Goal: Information Seeking & Learning: Learn about a topic

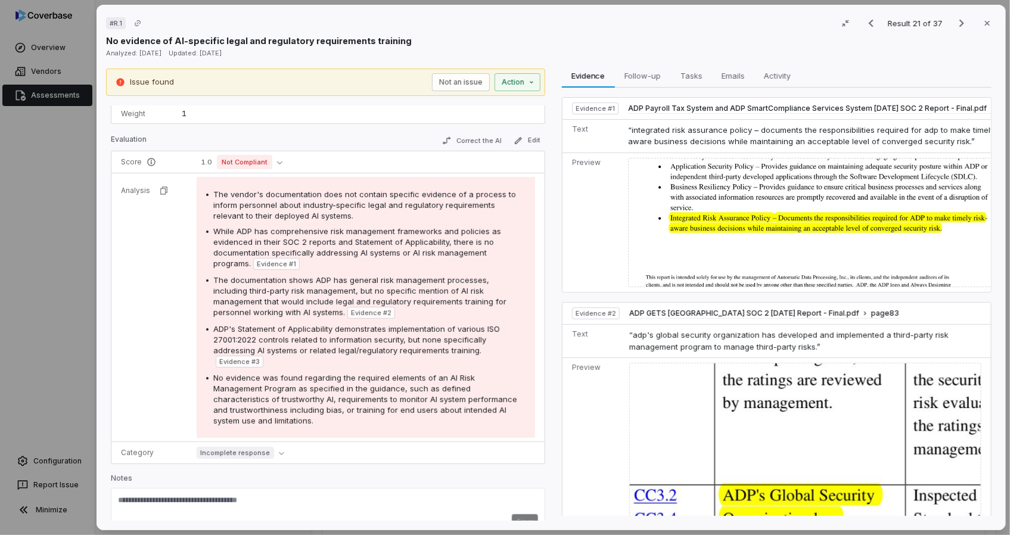
scroll to position [162, 0]
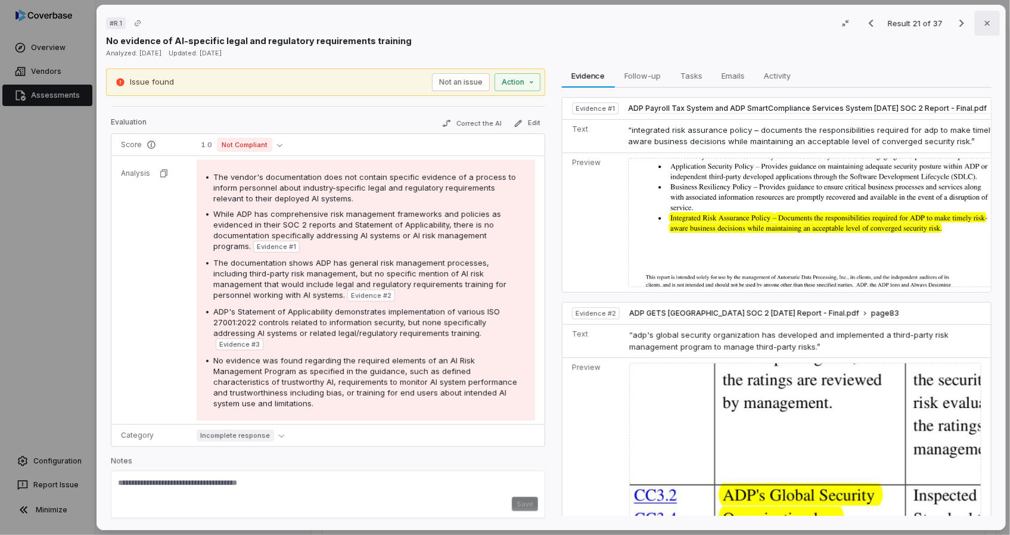
click at [986, 24] on button "Close" at bounding box center [986, 23] width 25 height 25
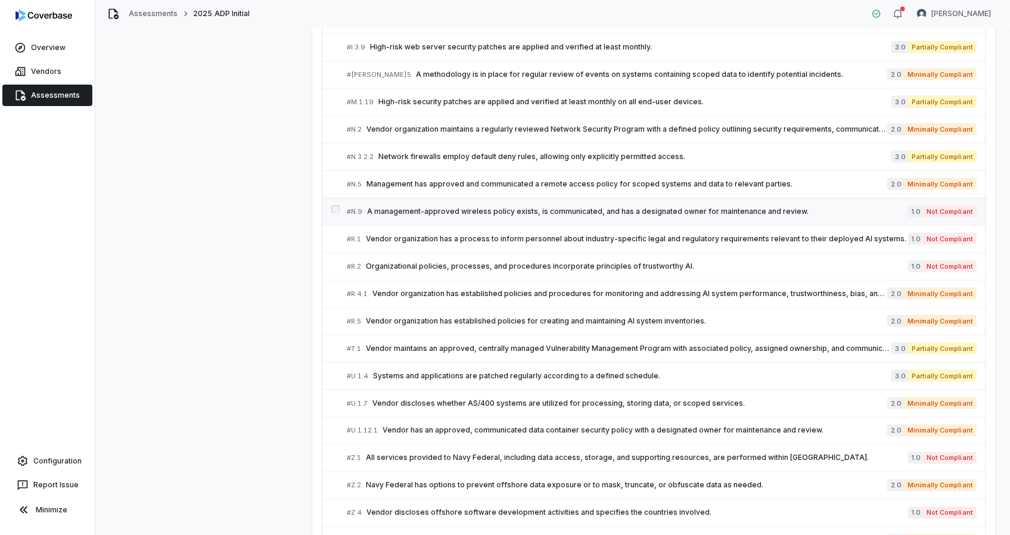
scroll to position [951, 0]
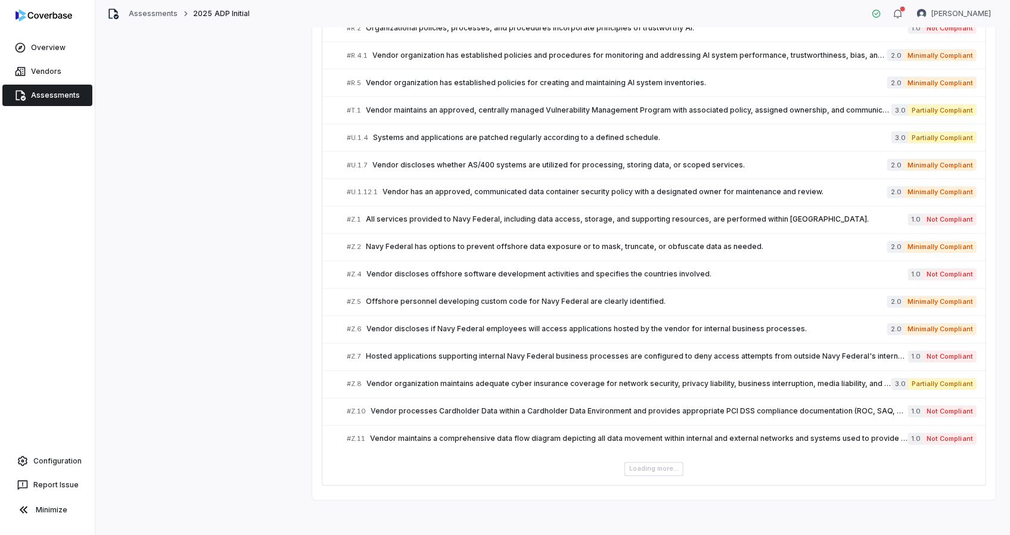
click at [654, 465] on div "Loading more..." at bounding box center [654, 469] width 664 height 14
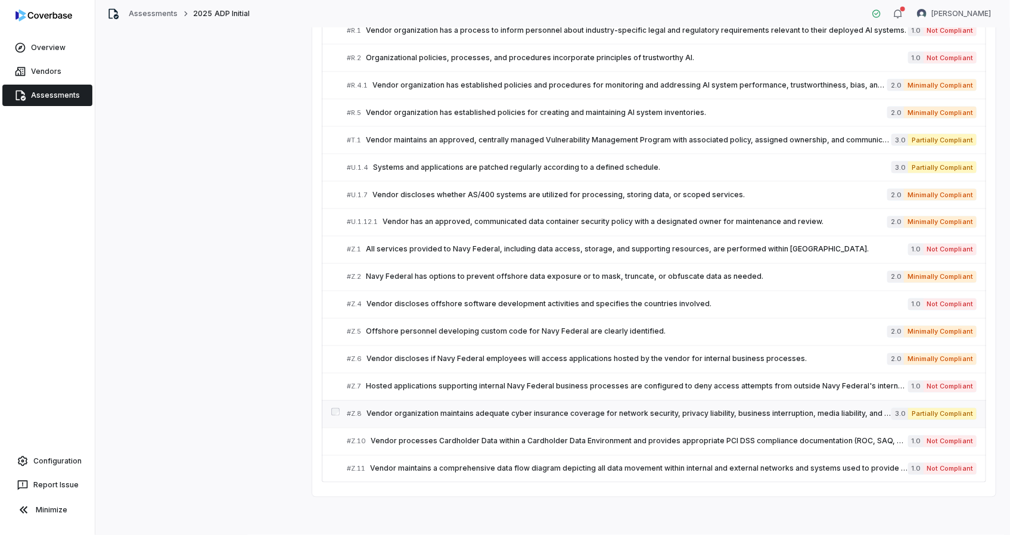
scroll to position [867, 0]
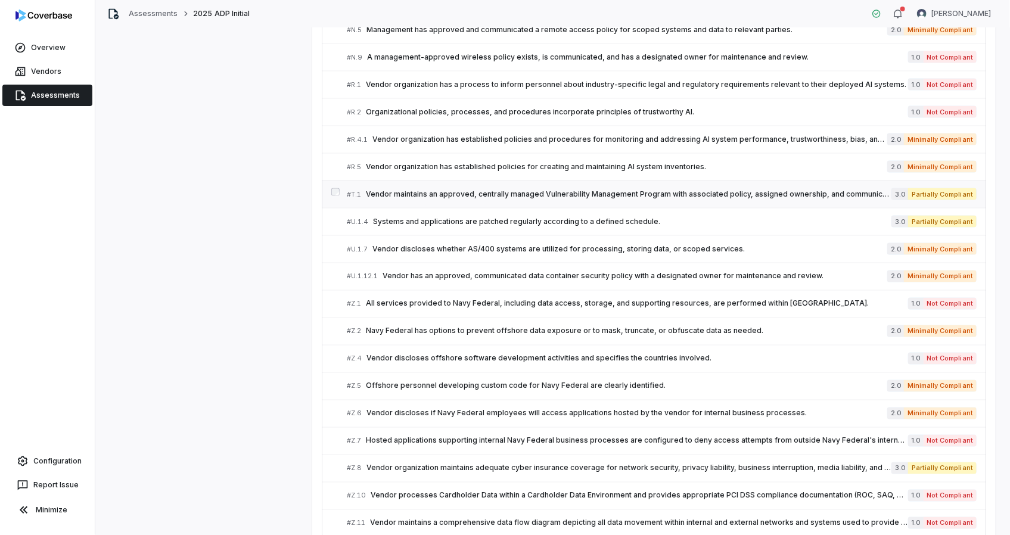
click at [511, 193] on span "Vendor maintains an approved, centrally managed Vulnerability Management Progra…" at bounding box center [628, 194] width 525 height 10
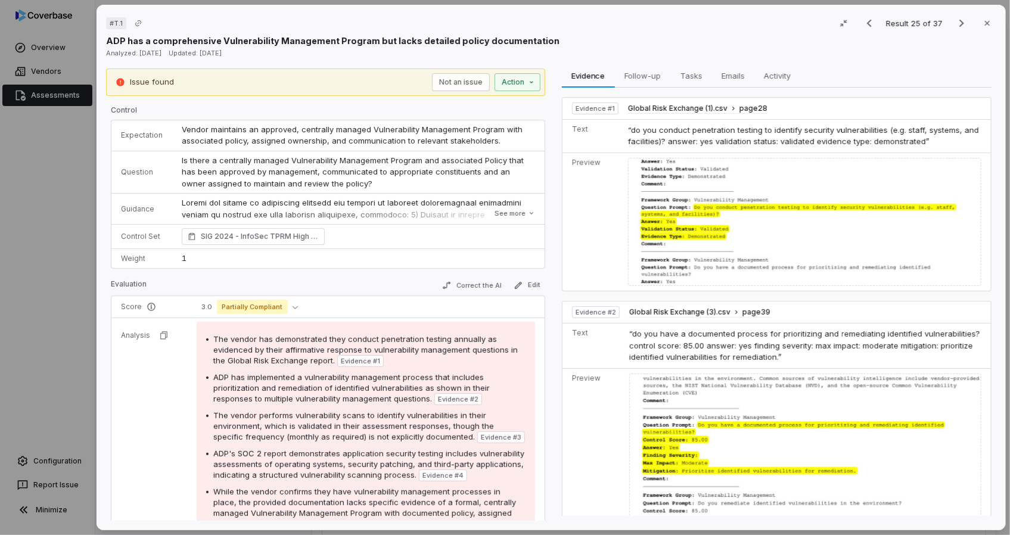
drag, startPoint x: 189, startPoint y: 337, endPoint x: 201, endPoint y: 337, distance: 11.3
click at [191, 337] on td "The vendor has demonstrated they conduct penetration testing annually as eviden…" at bounding box center [365, 468] width 357 height 301
click at [661, 108] on span "Global Risk Exchange (1).csv" at bounding box center [677, 109] width 99 height 10
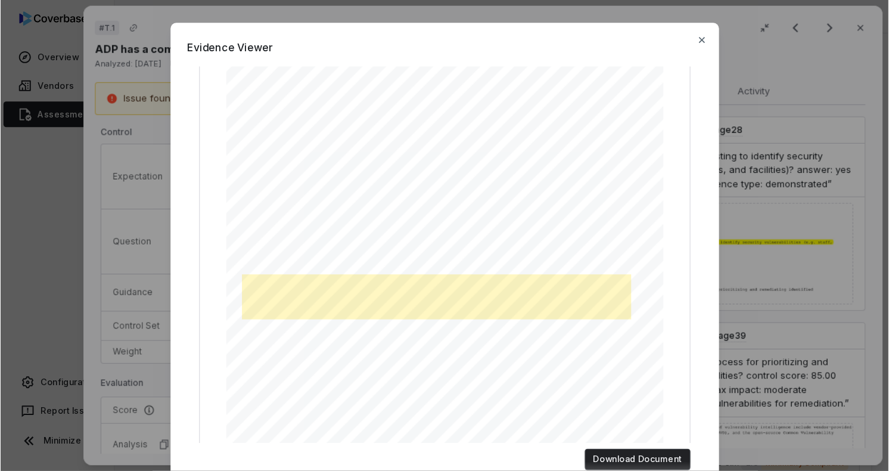
scroll to position [213, 0]
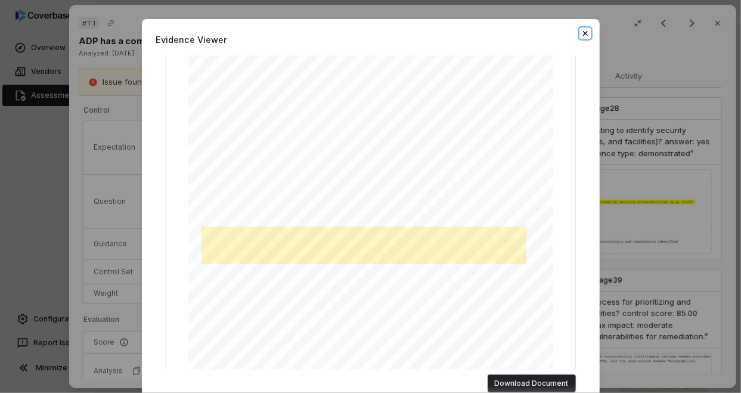
click at [580, 31] on icon "button" at bounding box center [585, 34] width 10 height 10
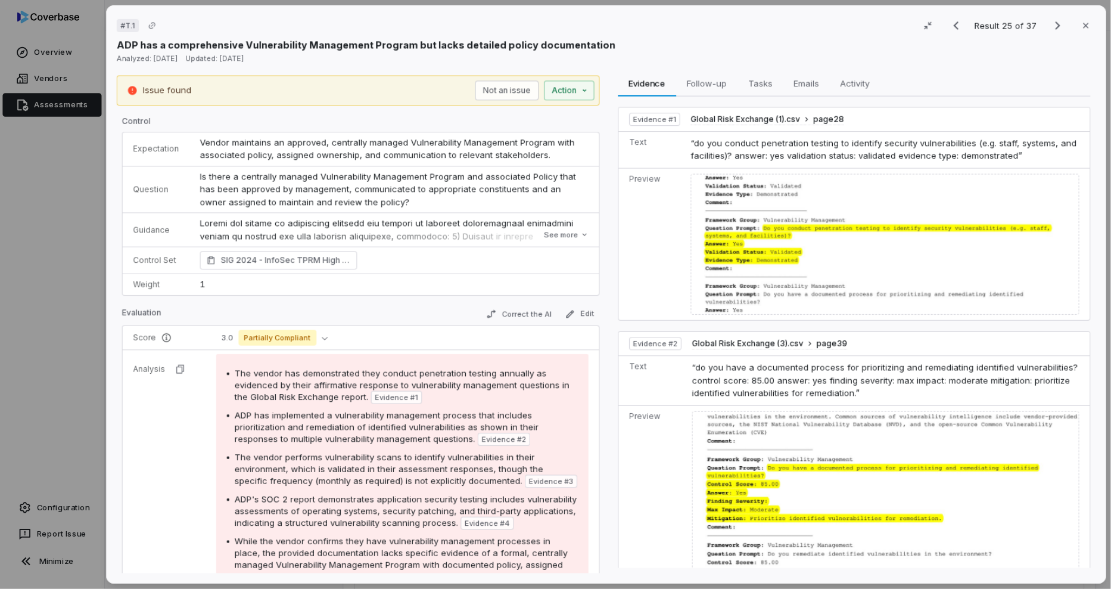
scroll to position [867, 0]
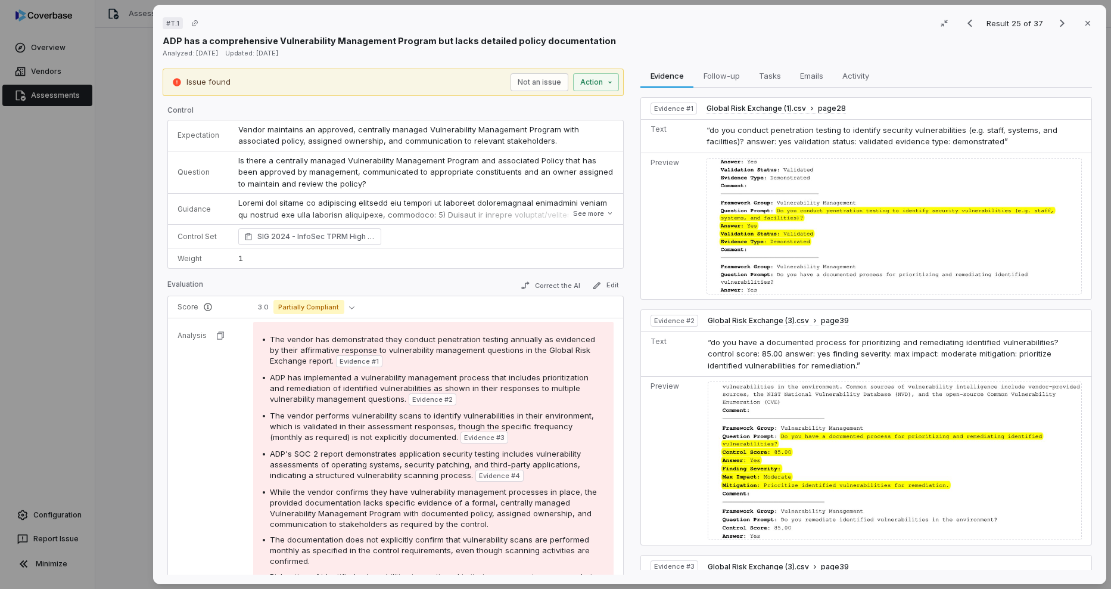
click at [434, 360] on div "The vendor has demonstrated they conduct penetration testing annually as eviden…" at bounding box center [437, 350] width 334 height 33
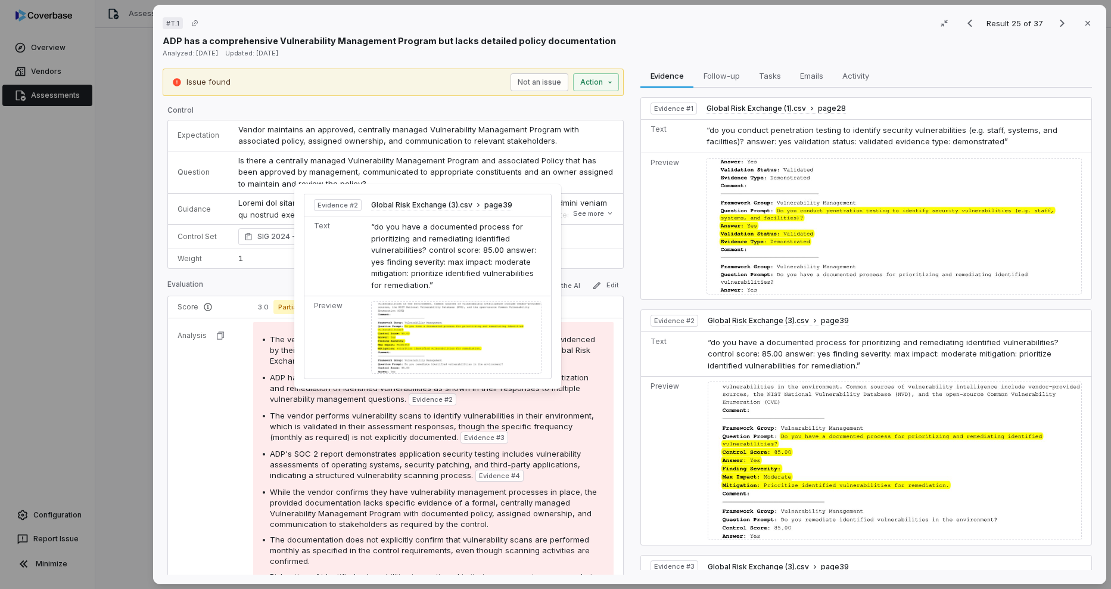
click at [429, 267] on td "“do you have a documented process for prioritizing and remediating identified v…" at bounding box center [458, 256] width 185 height 80
click at [421, 208] on span "Global Risk Exchange (3).csv" at bounding box center [421, 205] width 101 height 10
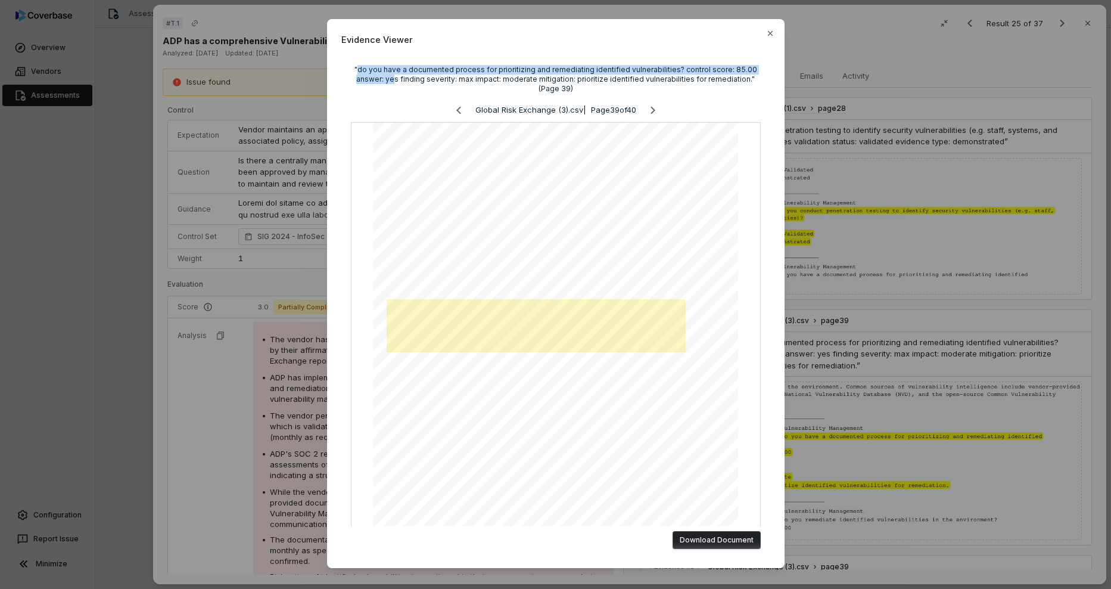
drag, startPoint x: 361, startPoint y: 71, endPoint x: 396, endPoint y: 78, distance: 35.2
click at [396, 78] on div ""do you have a documented process for prioritizing and remediating identified v…" at bounding box center [556, 79] width 410 height 29
copy div "do you have a documented process for prioritizing and remediating identified vu…"
click at [769, 36] on icon "button" at bounding box center [771, 34] width 10 height 10
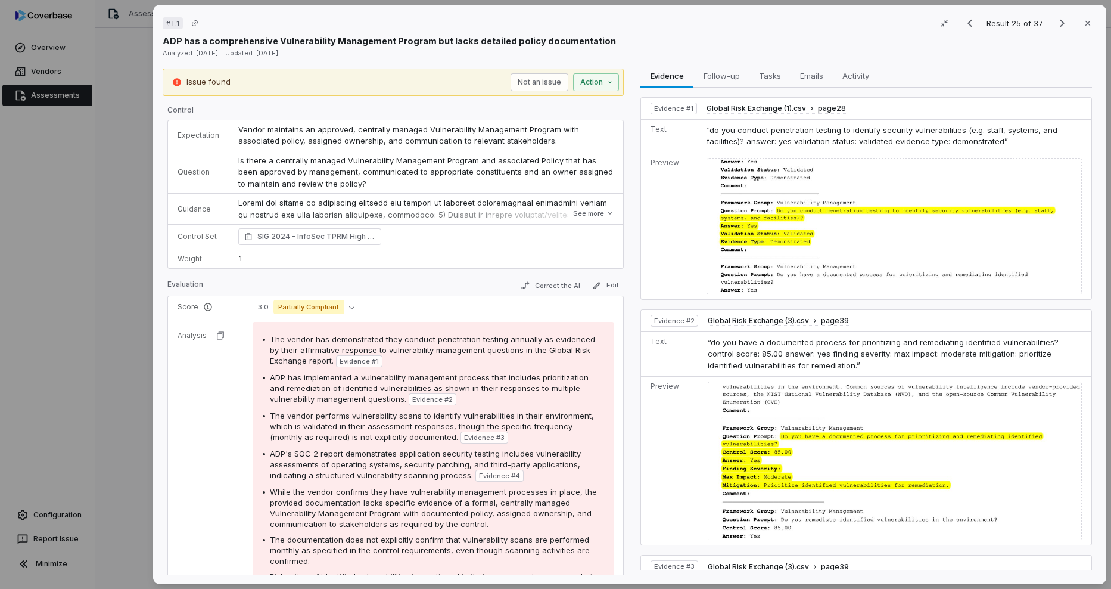
drag, startPoint x: 442, startPoint y: 433, endPoint x: 431, endPoint y: 434, distance: 10.7
click at [442, 433] on span "The vendor performs vulnerability scans to identify vulnerabilities in their en…" at bounding box center [432, 426] width 324 height 31
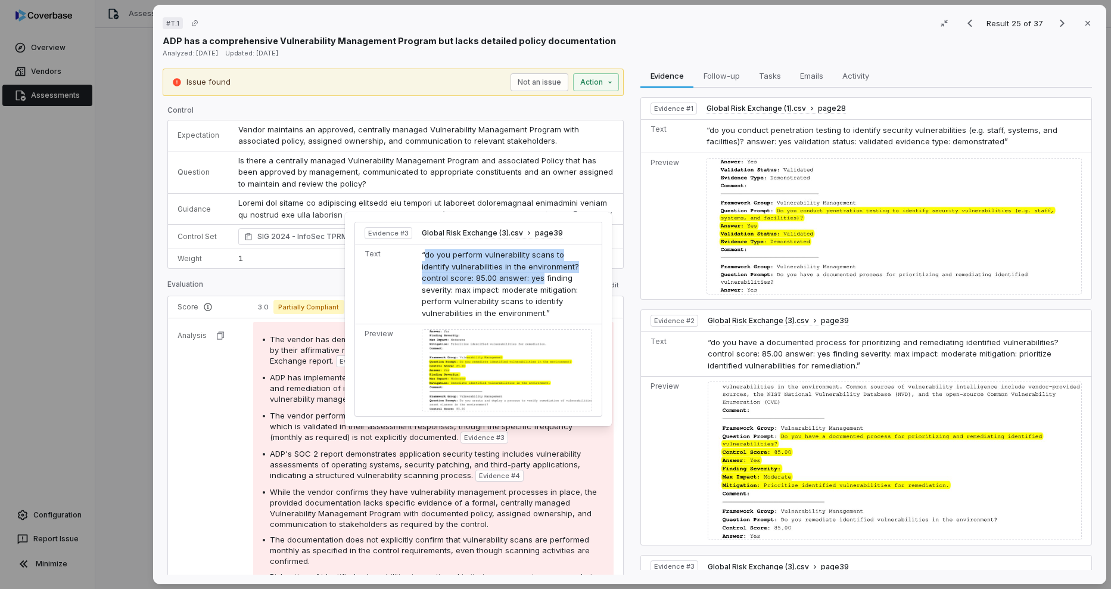
drag, startPoint x: 424, startPoint y: 256, endPoint x: 512, endPoint y: 278, distance: 90.3
click at [512, 278] on span "“do you perform vulnerability scans to identify vulnerabilities in the environm…" at bounding box center [500, 284] width 157 height 68
copy span "do you perform vulnerability scans to identify vulnerabilities in the environme…"
click at [438, 512] on span "While the vendor confirms they have vulnerability management processes in place…" at bounding box center [433, 508] width 327 height 42
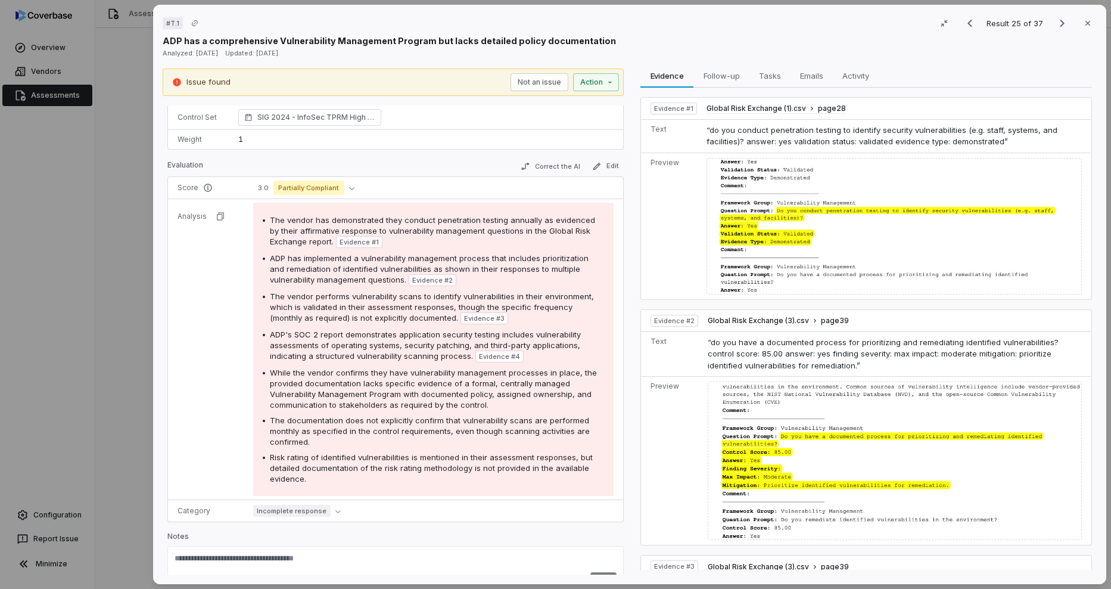
scroll to position [60, 0]
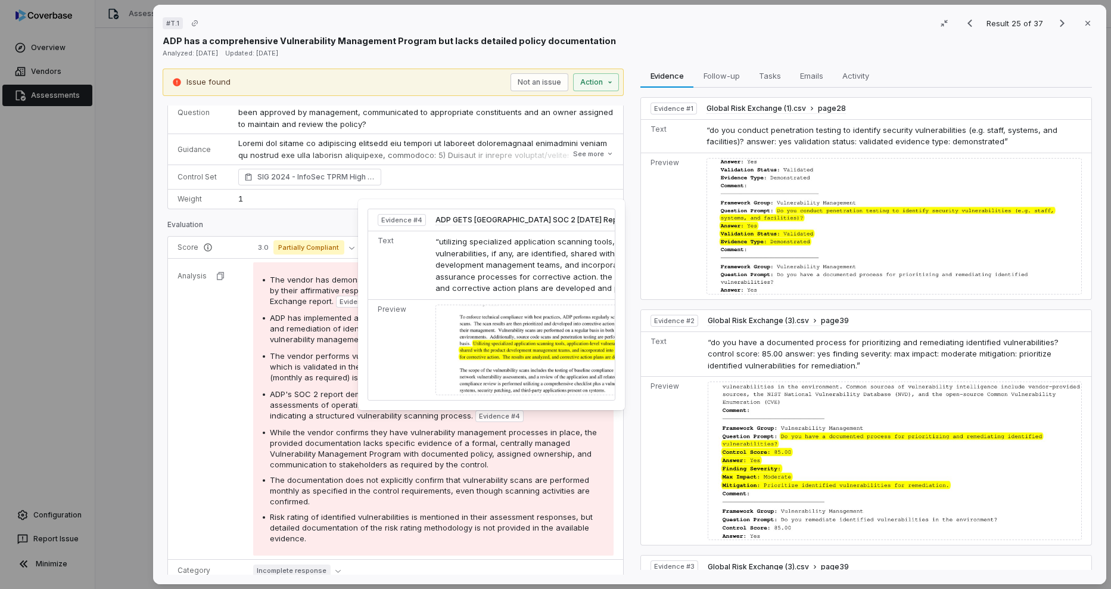
click at [496, 342] on img at bounding box center [570, 349] width 268 height 91
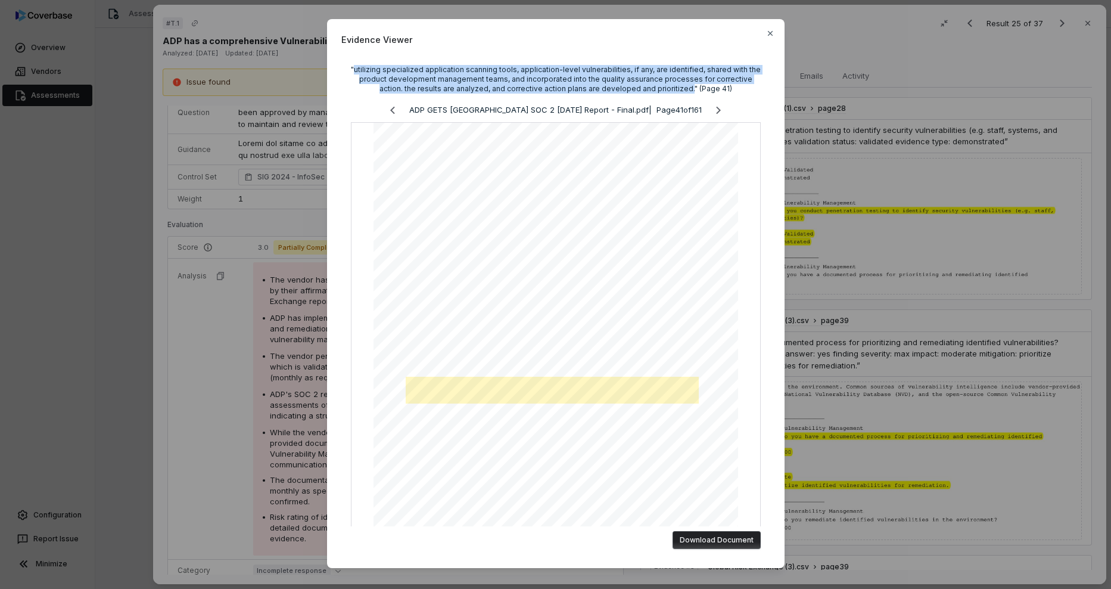
drag, startPoint x: 354, startPoint y: 70, endPoint x: 671, endPoint y: 90, distance: 318.2
click at [671, 90] on div ""utilizing specialized application scanning tools, application-level vulnerabil…" at bounding box center [556, 79] width 410 height 29
copy div "utilizing specialized application scanning tools, application-level vulnerabili…"
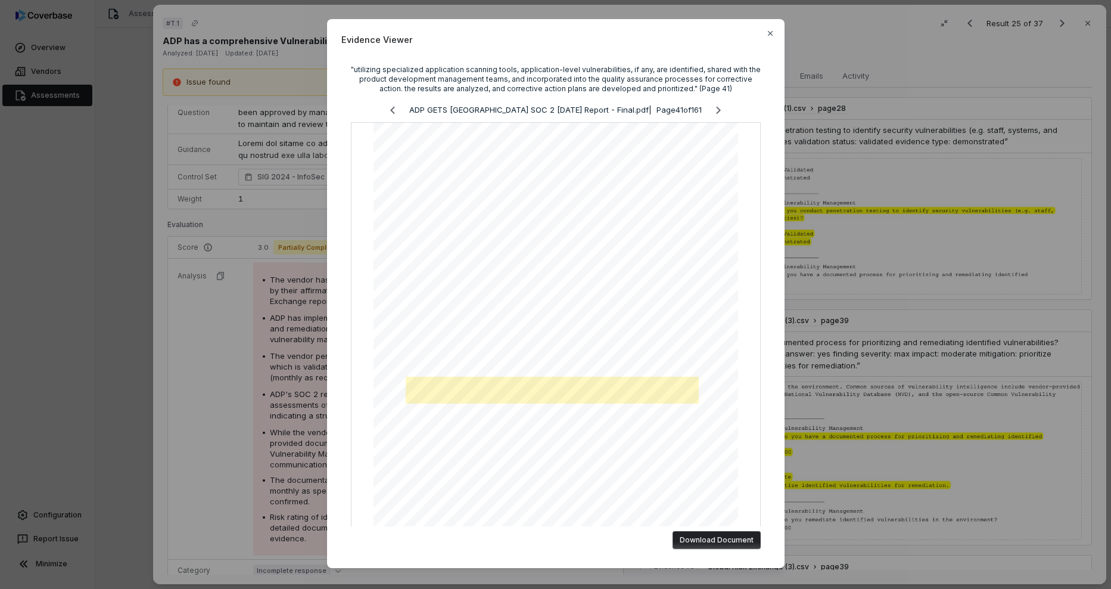
click at [761, 27] on div "Evidence Viewer "utilizing specialized application scanning tools, application-…" at bounding box center [556, 293] width 458 height 549
click at [766, 32] on icon "button" at bounding box center [771, 34] width 10 height 10
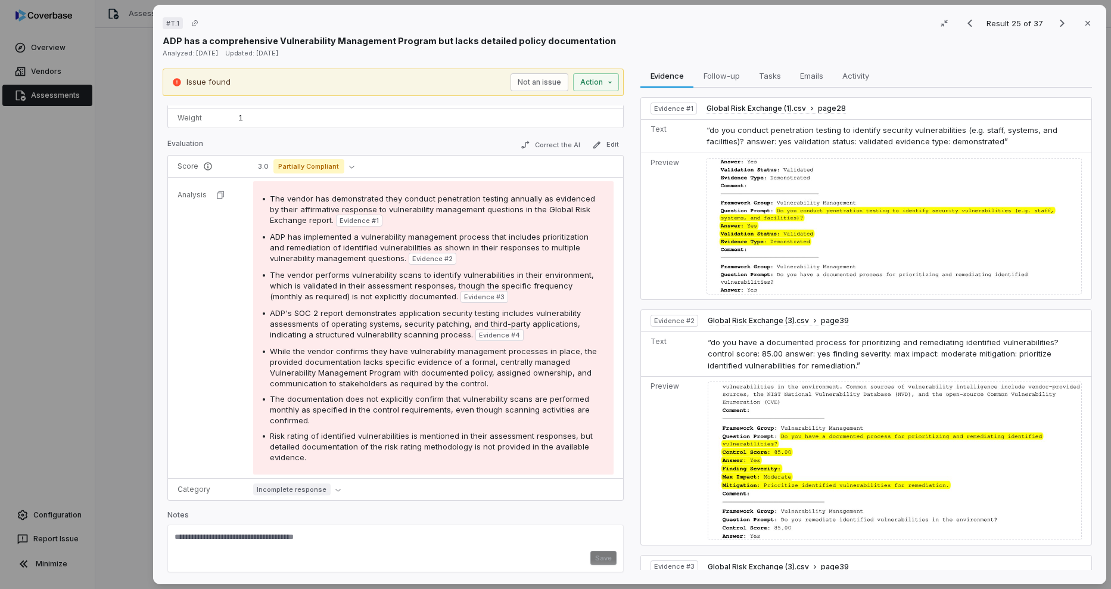
scroll to position [143, 0]
click at [309, 453] on div "Risk rating of identified vulnerabilities is mentioned in their assessment resp…" at bounding box center [437, 444] width 334 height 32
click at [1009, 26] on icon "Next result" at bounding box center [1062, 23] width 14 height 14
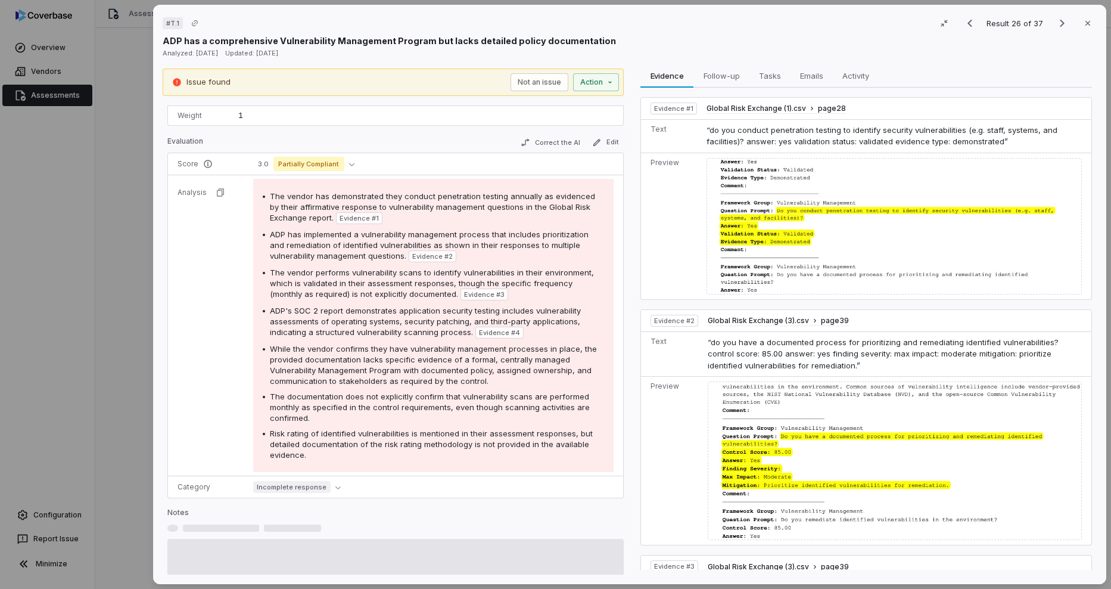
scroll to position [77, 0]
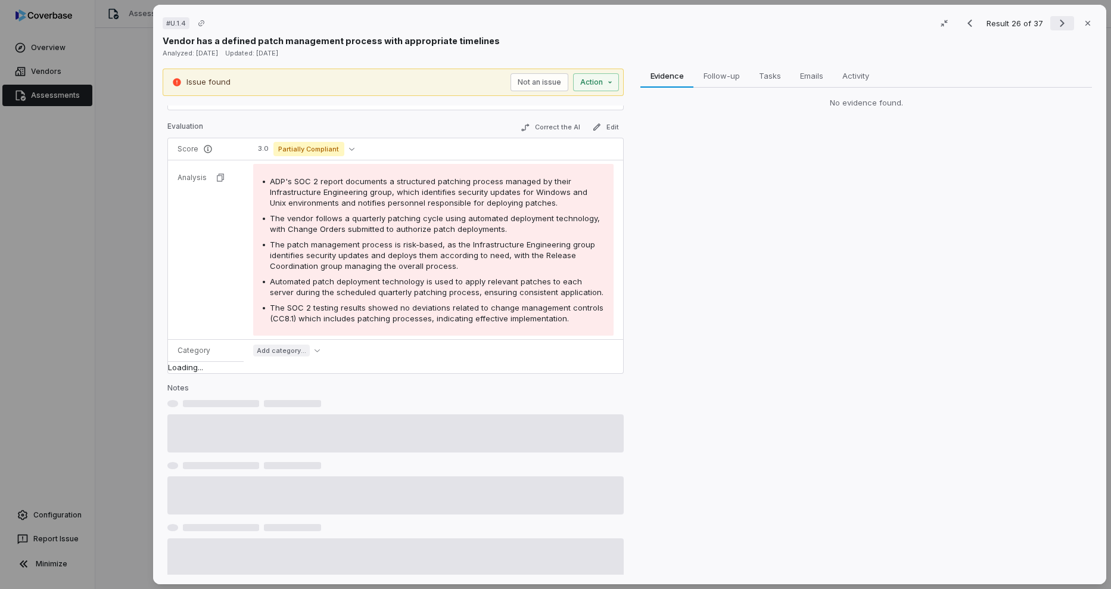
click at [1009, 20] on icon "Next result" at bounding box center [1062, 23] width 14 height 14
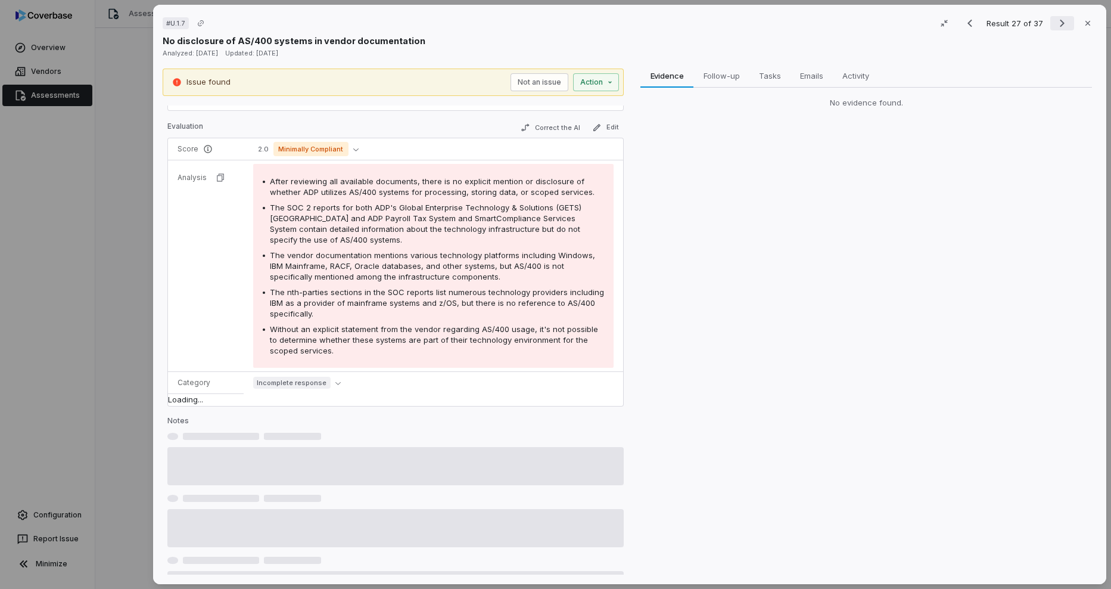
click at [1009, 20] on icon "Next result" at bounding box center [1062, 23] width 14 height 14
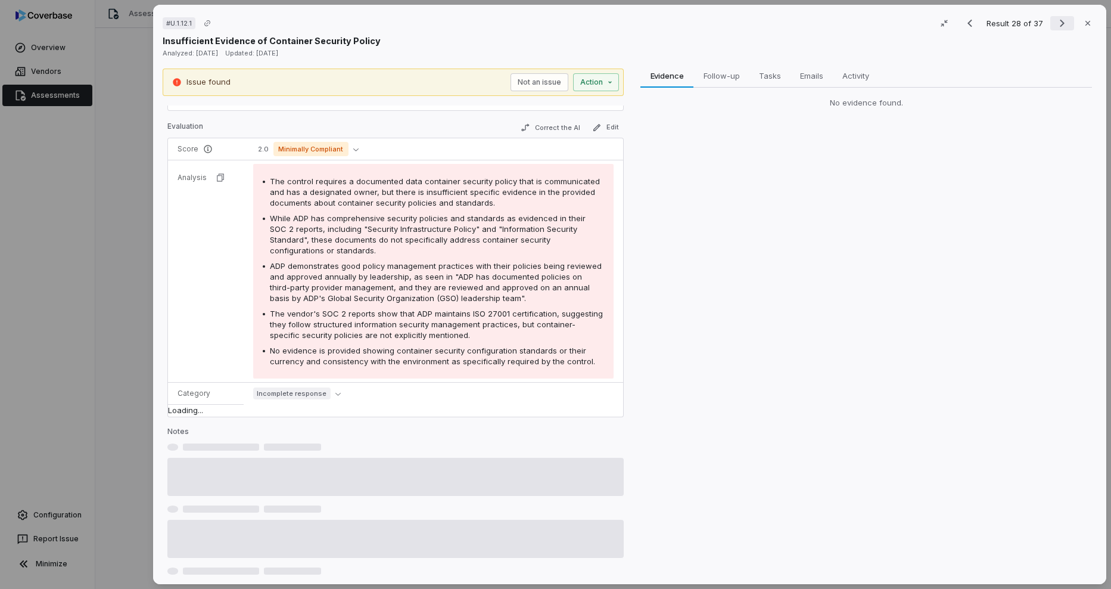
click at [1009, 20] on icon "Next result" at bounding box center [1062, 23] width 14 height 14
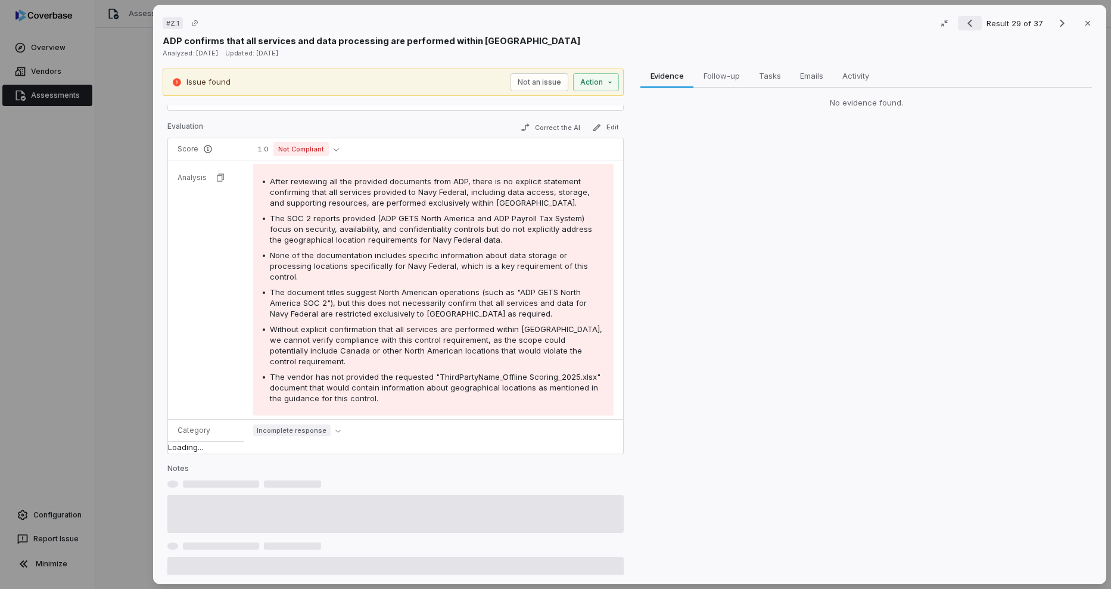
click at [969, 24] on icon "Previous result" at bounding box center [970, 23] width 14 height 14
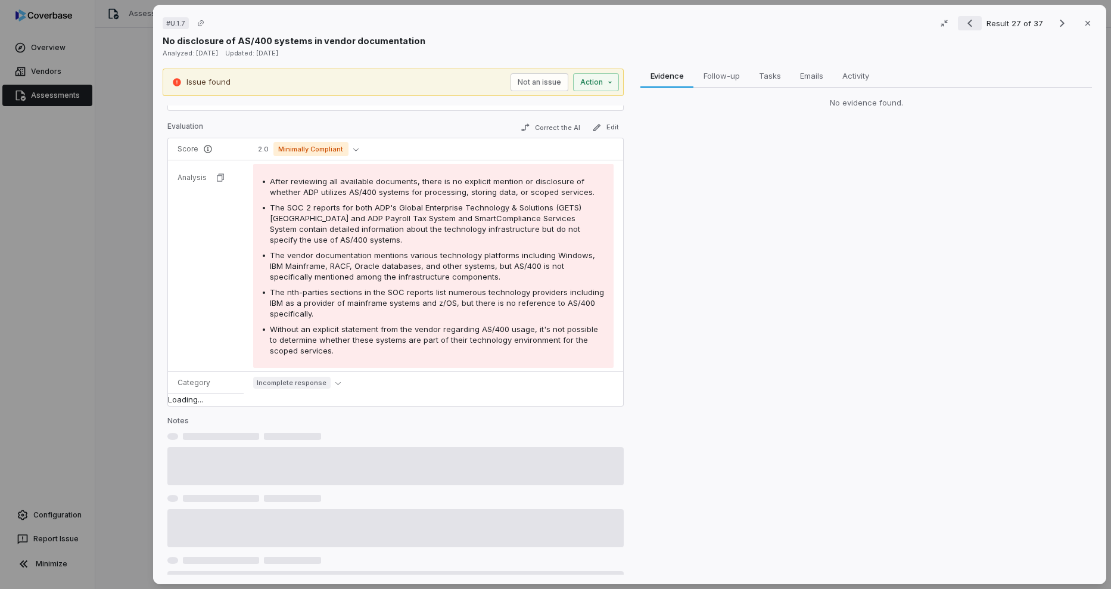
click at [969, 24] on icon "Previous result" at bounding box center [970, 23] width 14 height 14
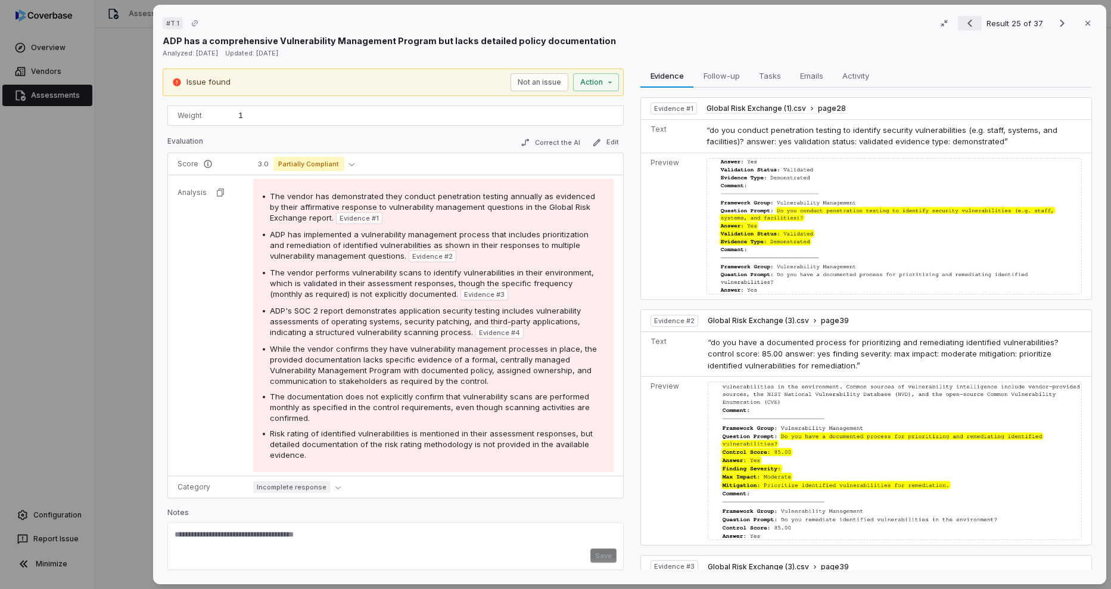
click at [969, 24] on icon "Previous result" at bounding box center [970, 23] width 14 height 14
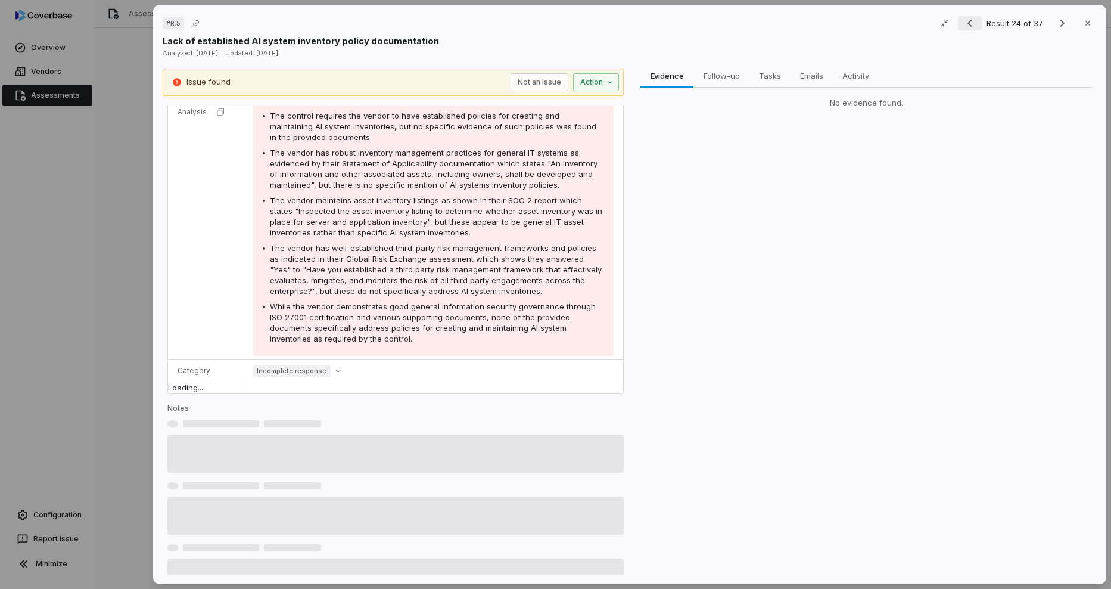
scroll to position [77, 0]
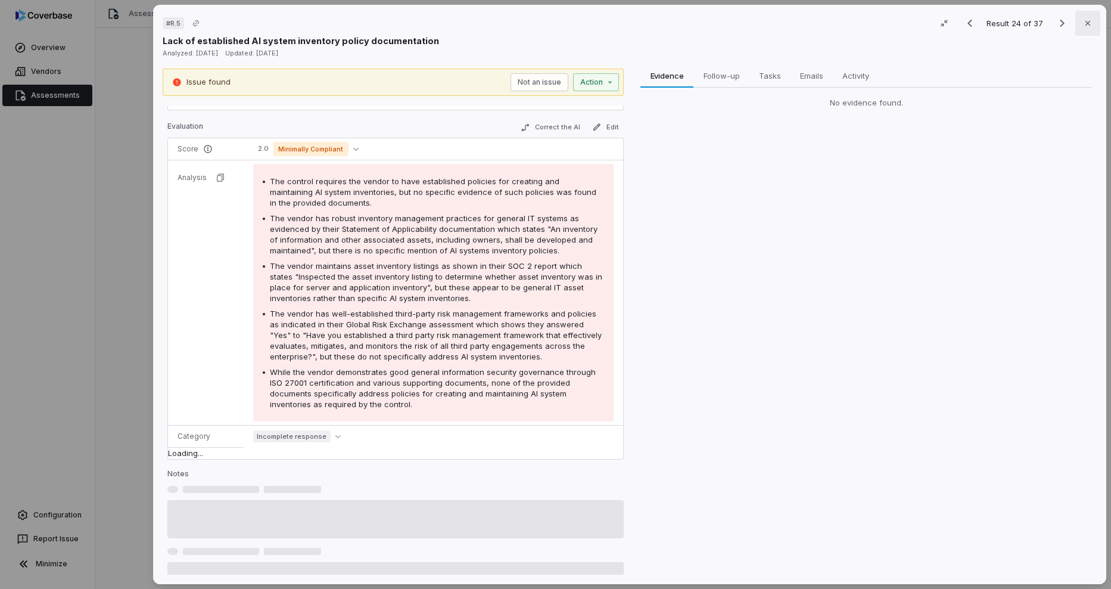
click at [1009, 26] on button "Close" at bounding box center [1087, 23] width 25 height 25
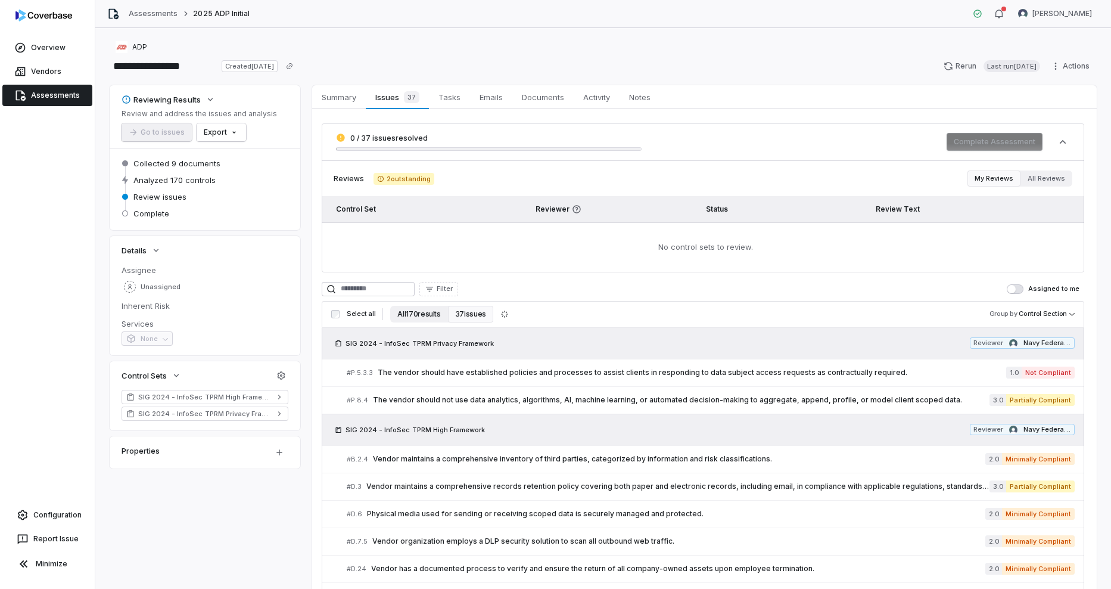
click at [413, 316] on button "All 170 results" at bounding box center [418, 314] width 57 height 17
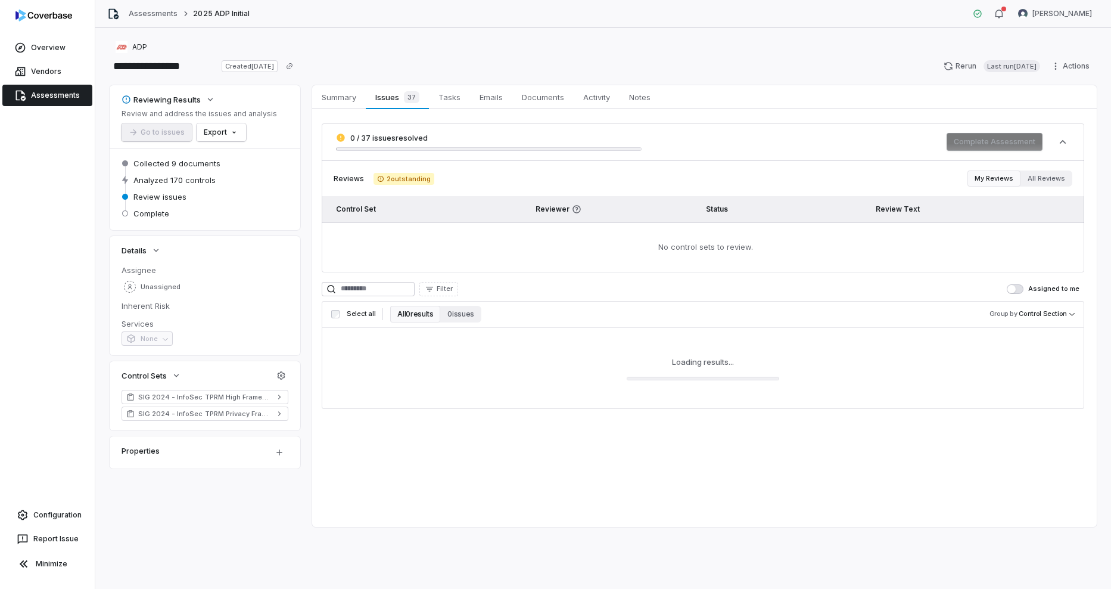
click at [342, 313] on label "Select all" at bounding box center [353, 313] width 44 height 9
click at [446, 101] on span "Tasks" at bounding box center [450, 96] width 32 height 15
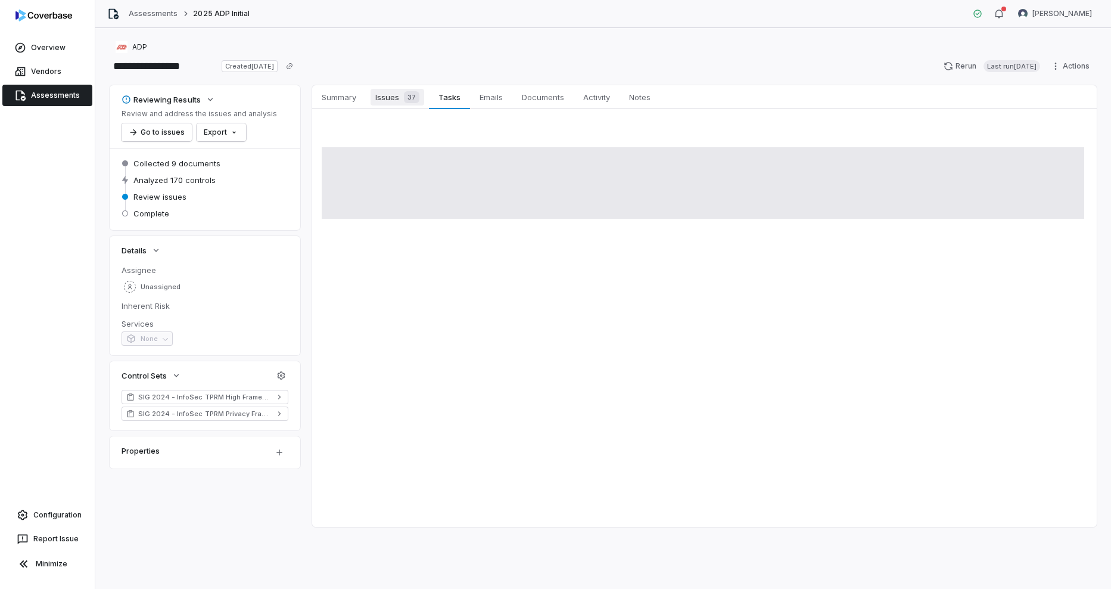
click at [406, 98] on span "37" at bounding box center [411, 97] width 15 height 12
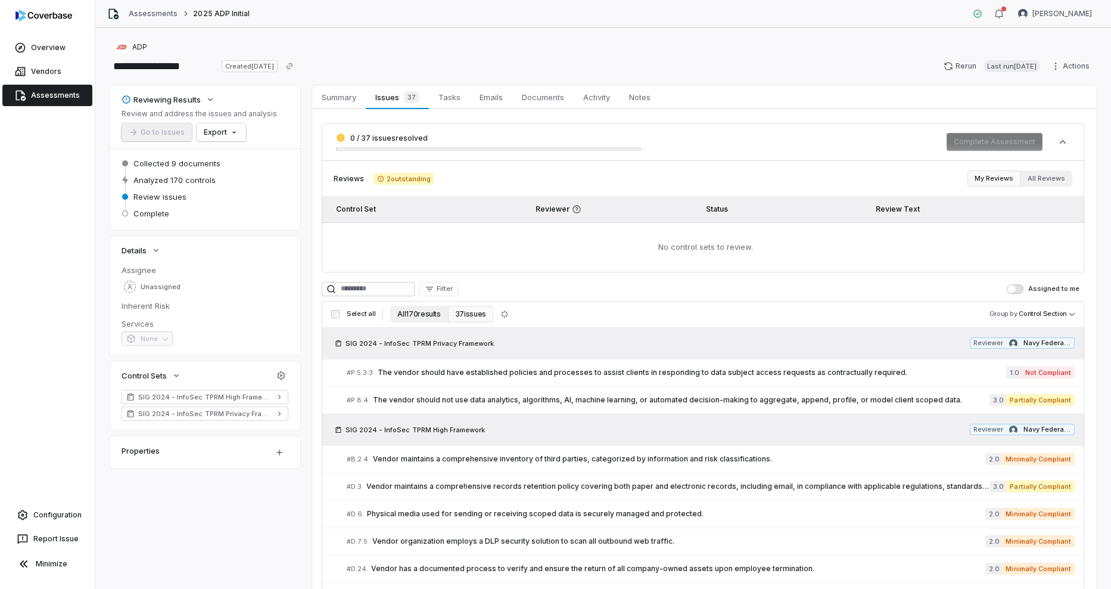
click at [416, 318] on button "All 170 results" at bounding box center [418, 314] width 57 height 17
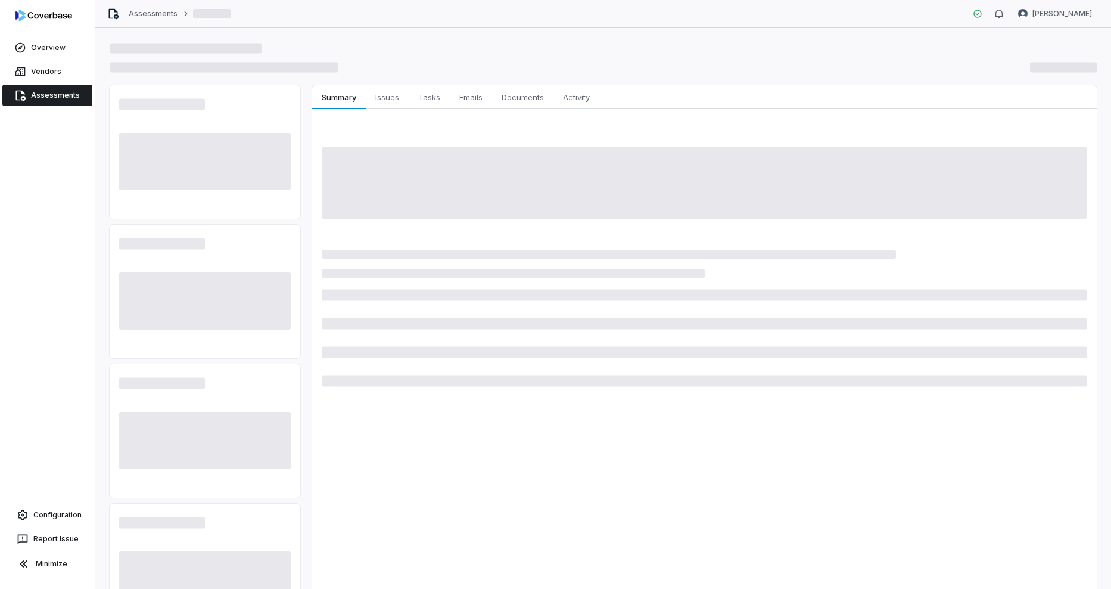
click at [48, 86] on link "Assessments" at bounding box center [47, 95] width 90 height 21
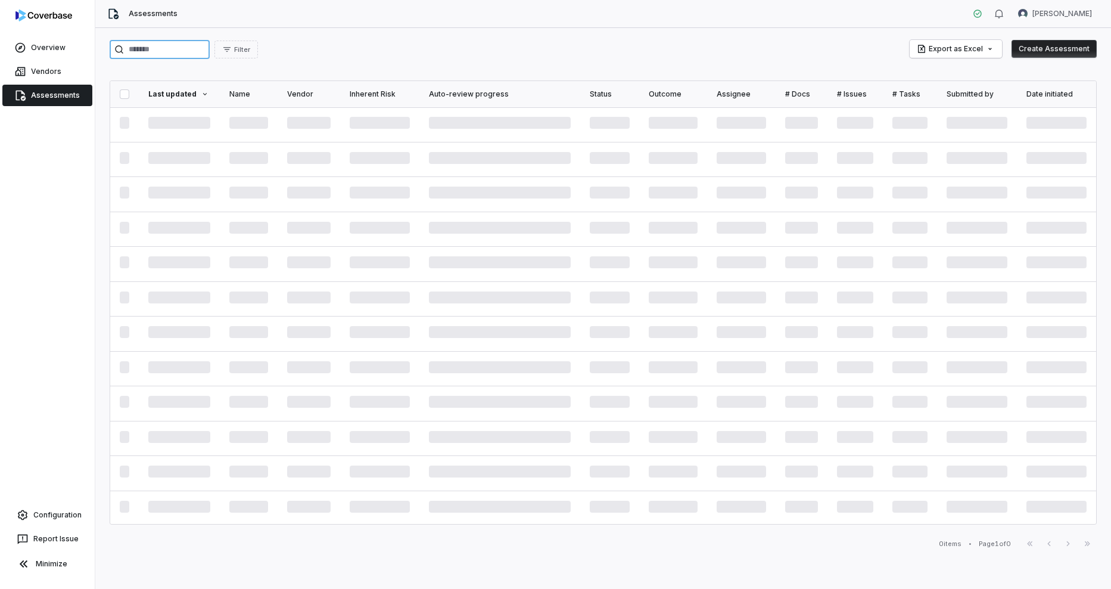
click at [175, 53] on input "search" at bounding box center [160, 49] width 100 height 19
type input "***"
click at [47, 45] on link "Overview" at bounding box center [47, 47] width 90 height 21
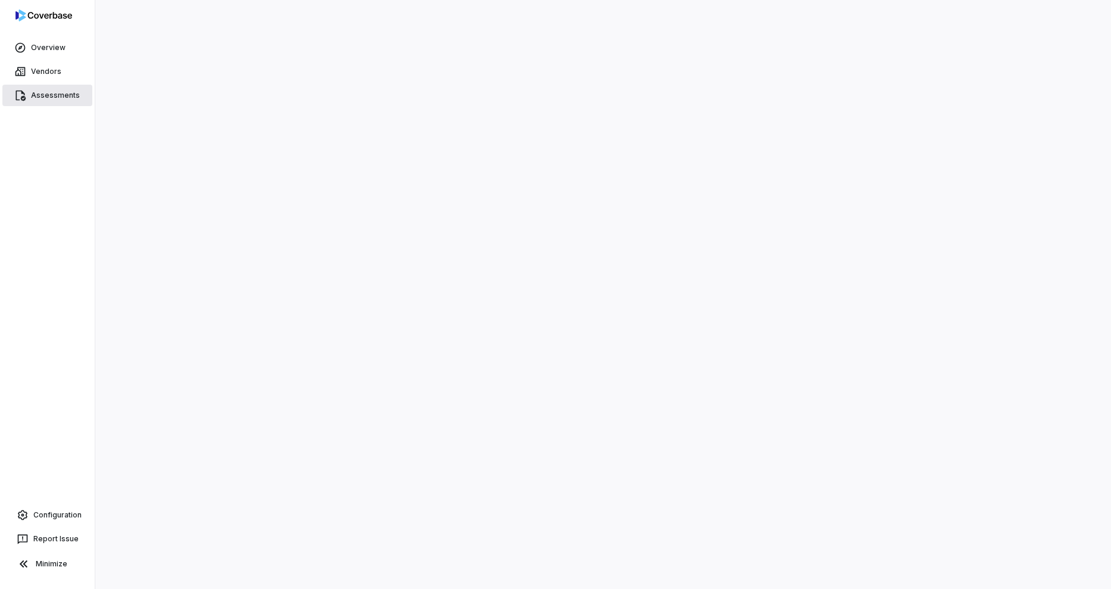
click at [58, 94] on link "Assessments" at bounding box center [47, 95] width 90 height 21
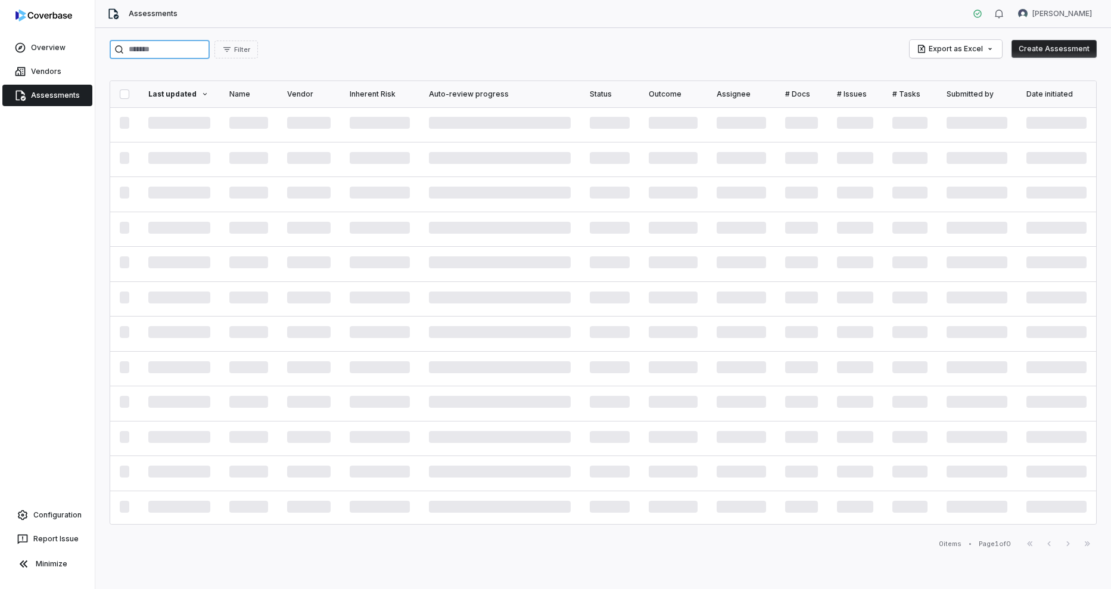
click at [185, 51] on input "search" at bounding box center [160, 49] width 100 height 19
type input "***"
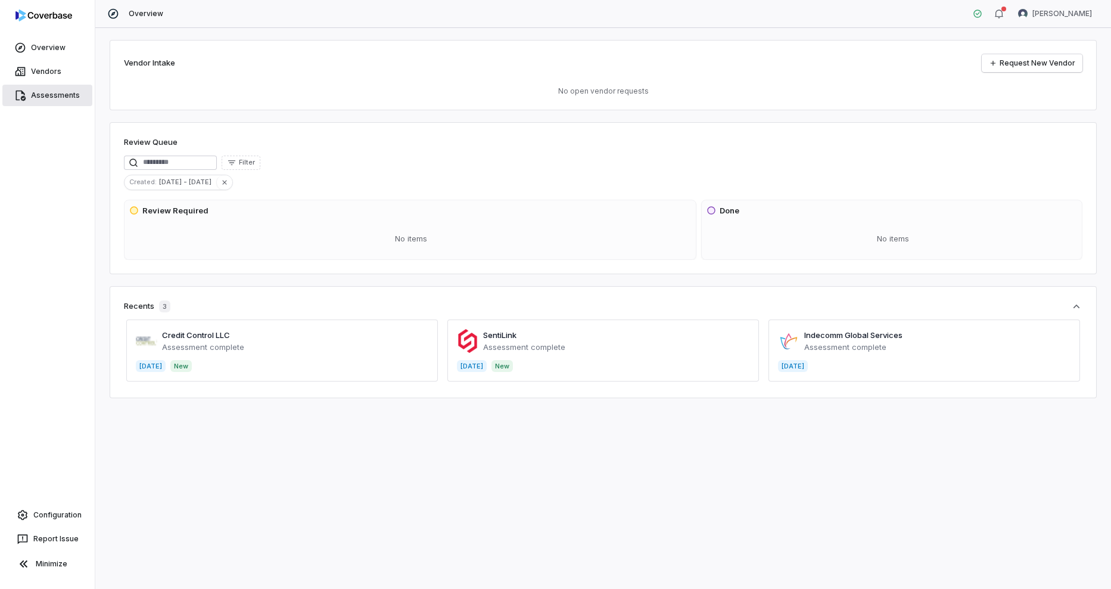
click at [34, 101] on link "Assessments" at bounding box center [47, 95] width 90 height 21
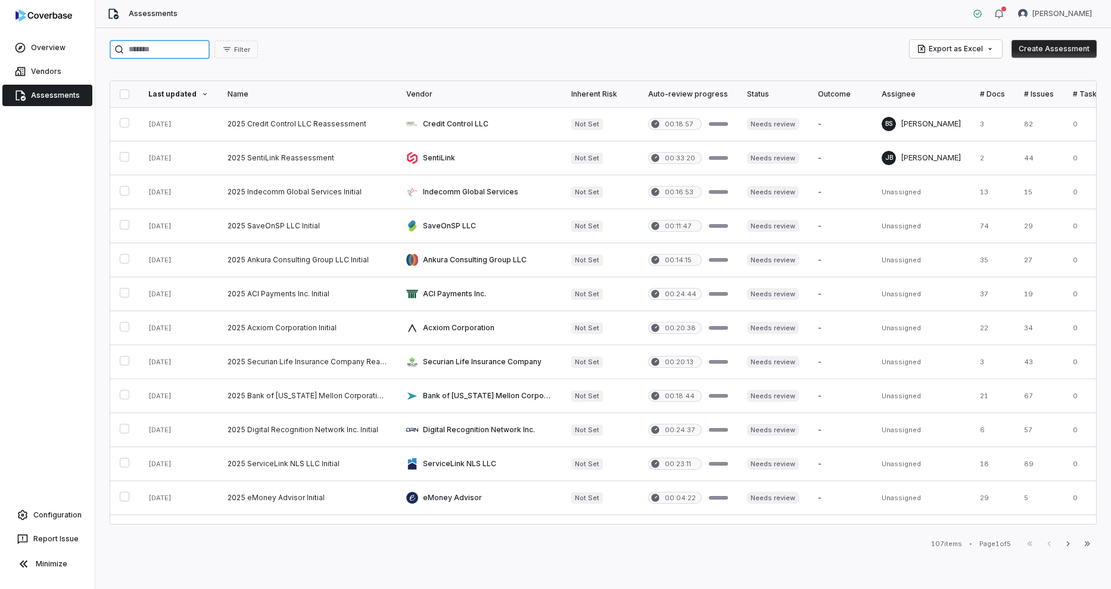
click at [200, 52] on input "search" at bounding box center [160, 49] width 100 height 19
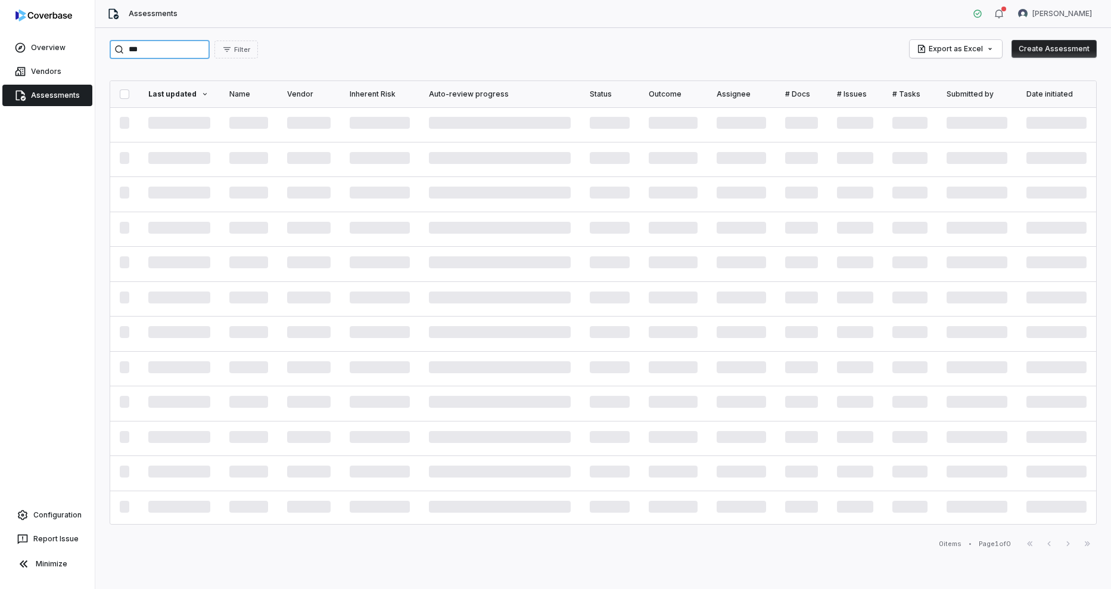
type input "***"
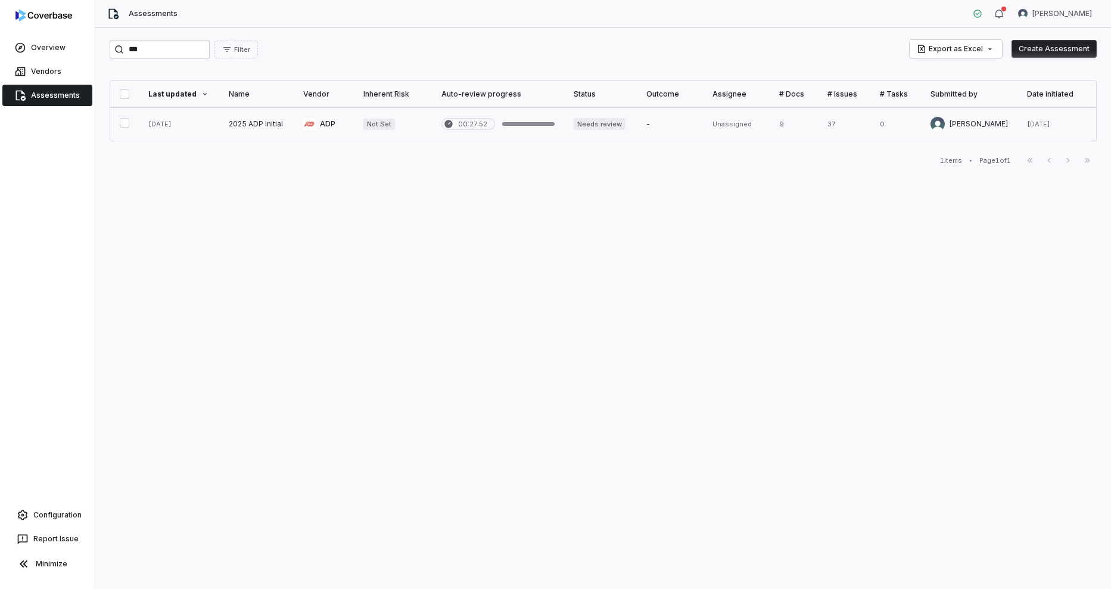
click at [223, 128] on link at bounding box center [256, 123] width 74 height 33
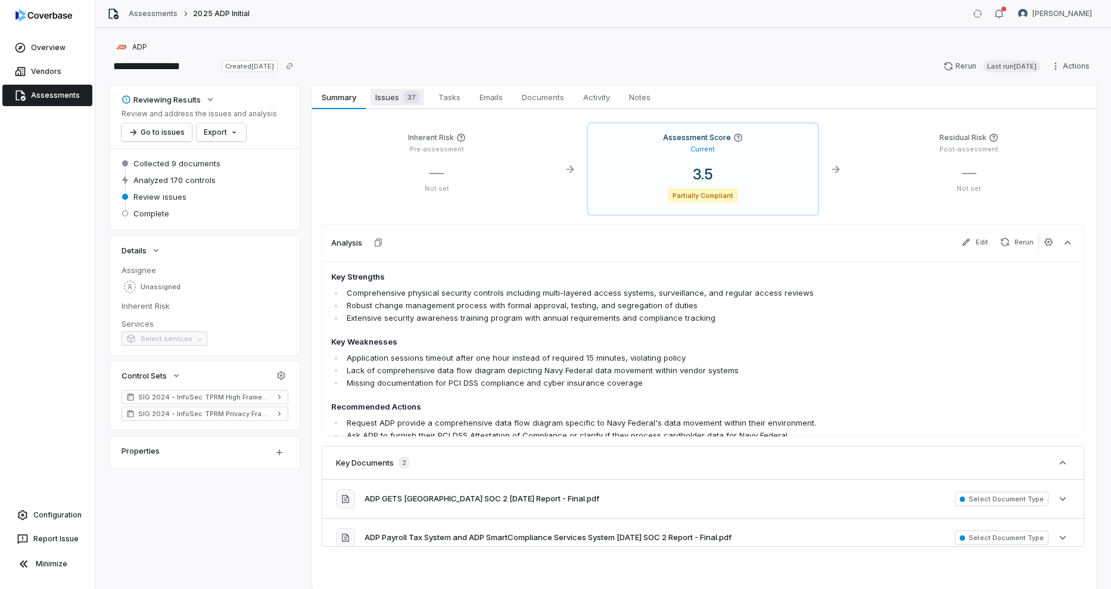
click at [383, 98] on span "Issues 37" at bounding box center [398, 97] width 54 height 17
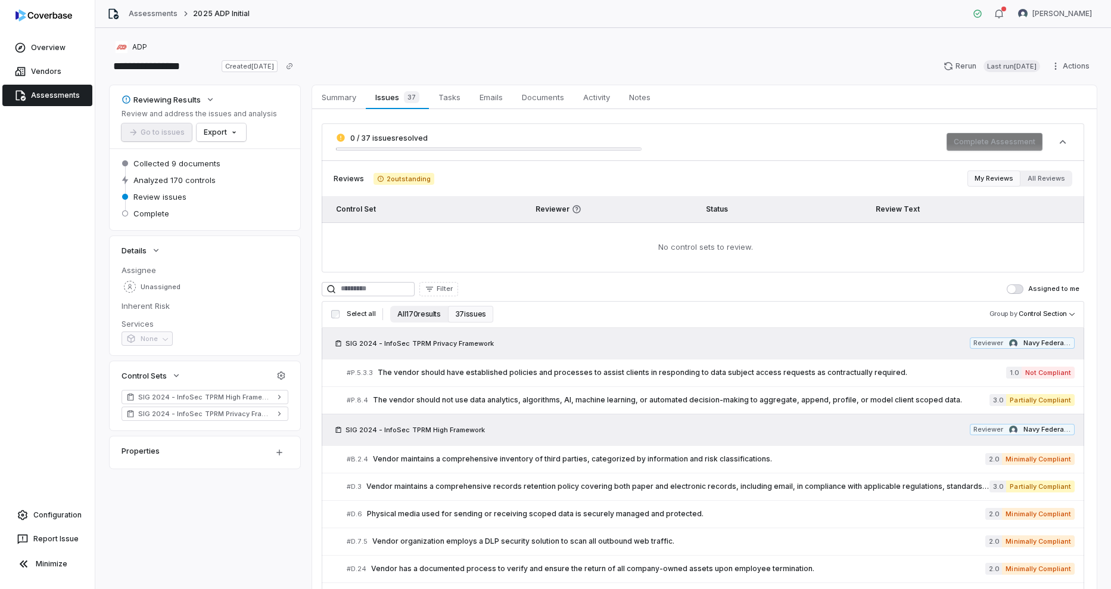
click at [411, 316] on button "All 170 results" at bounding box center [418, 314] width 57 height 17
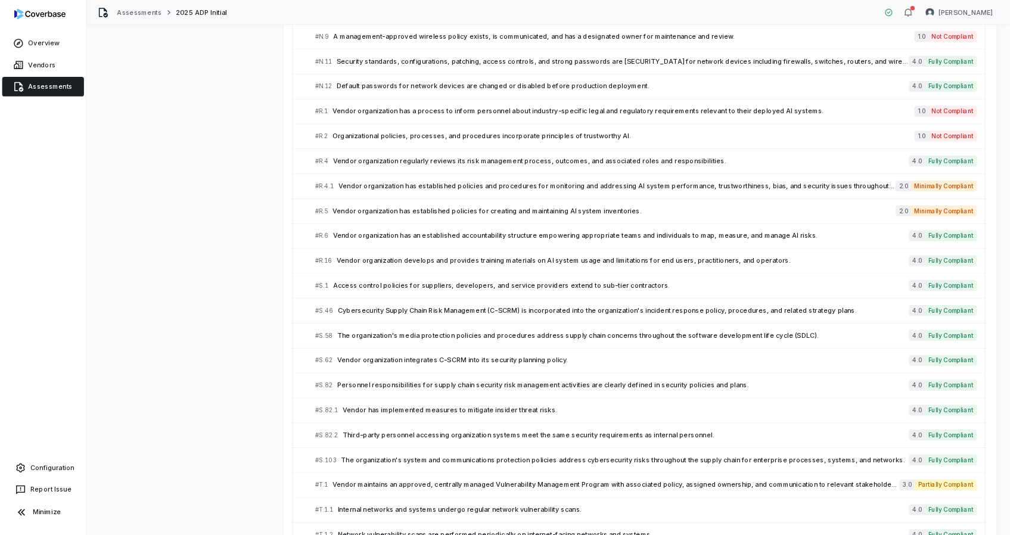
scroll to position [3283, 0]
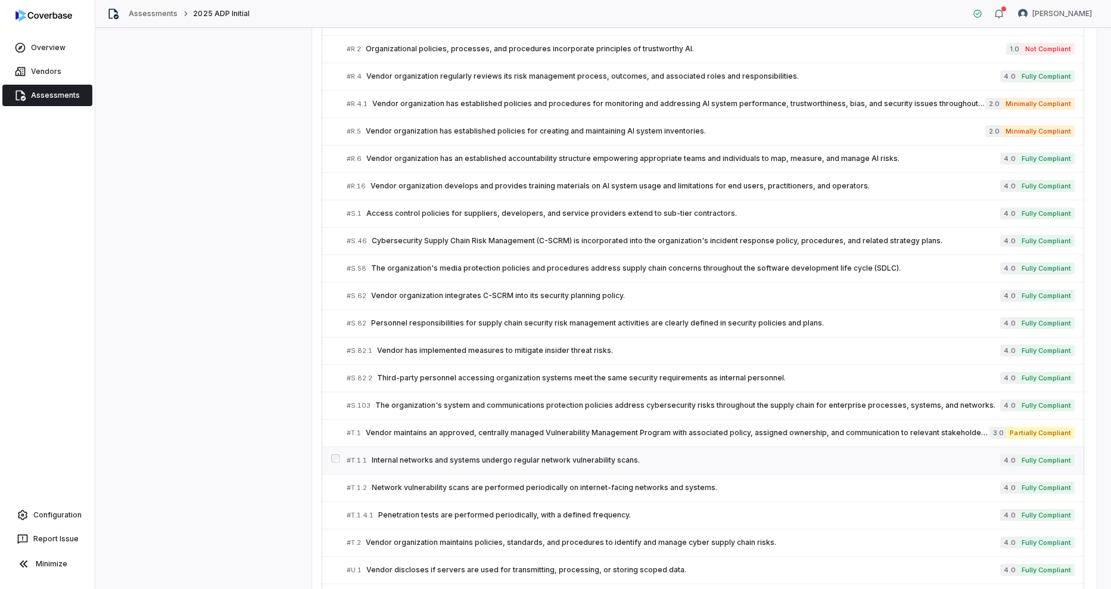
click at [587, 467] on link "# T.1.1 Internal networks and systems undergo regular network vulnerability sca…" at bounding box center [711, 460] width 728 height 27
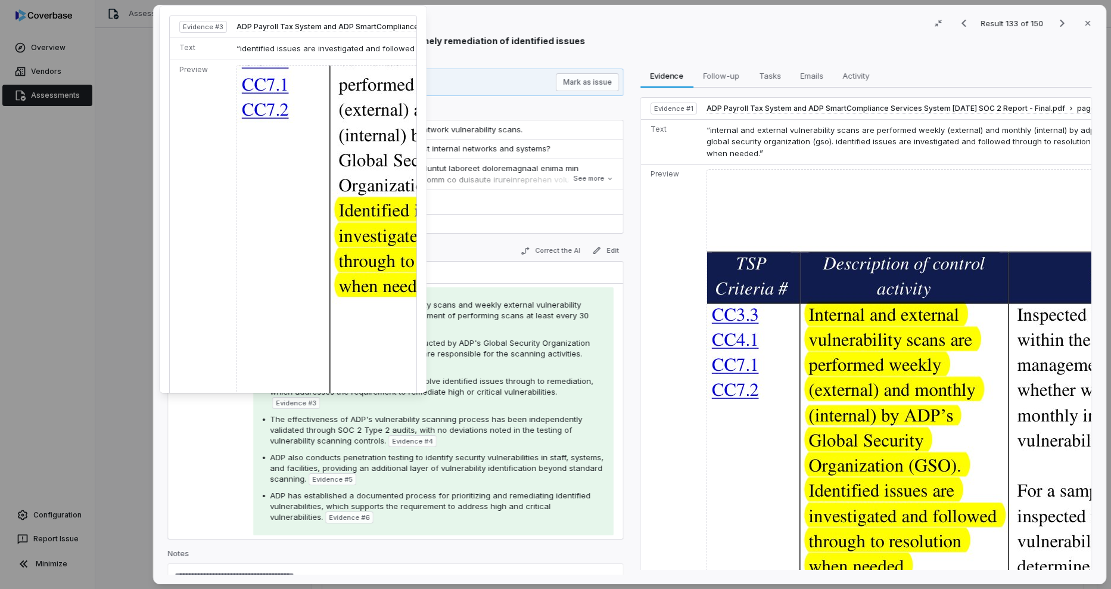
click at [350, 291] on img at bounding box center [435, 247] width 397 height 364
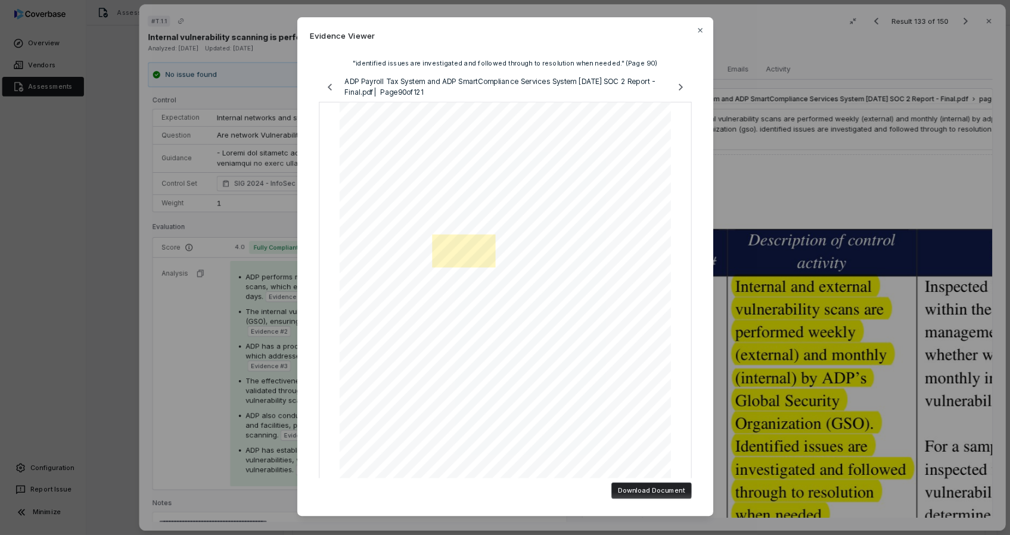
scroll to position [3283, 0]
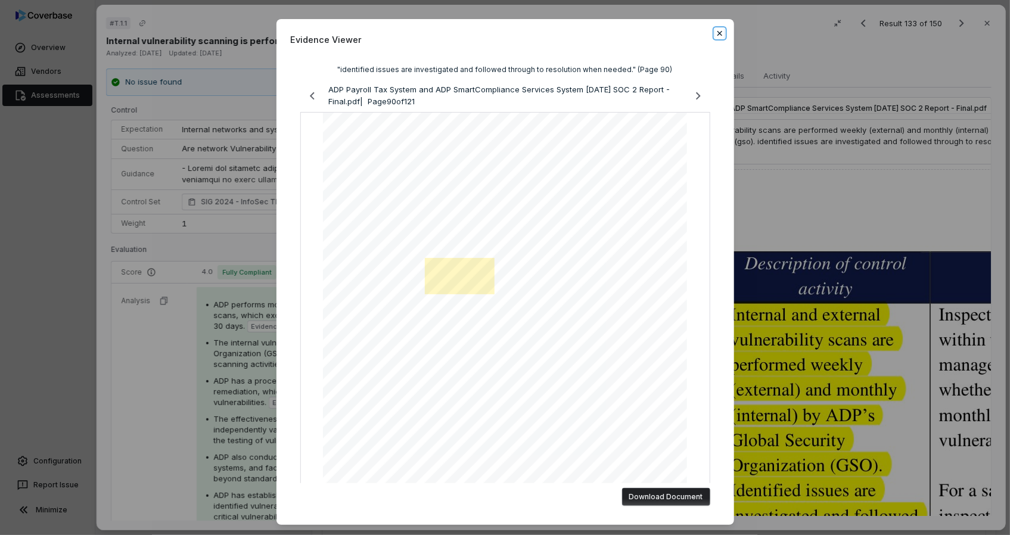
click at [715, 32] on icon "button" at bounding box center [720, 34] width 10 height 10
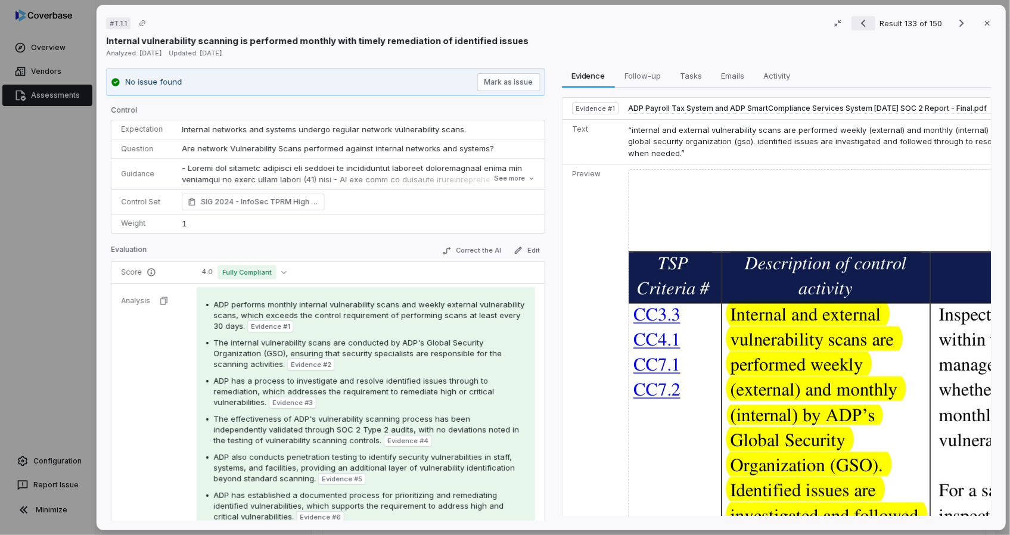
click at [856, 24] on icon "Previous result" at bounding box center [863, 23] width 14 height 14
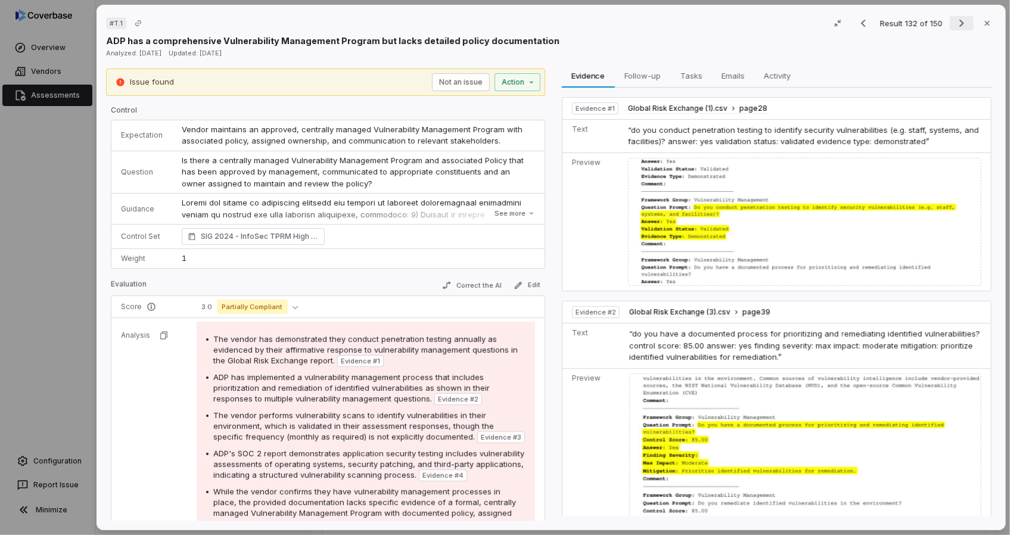
click at [963, 23] on icon "Next result" at bounding box center [961, 23] width 14 height 14
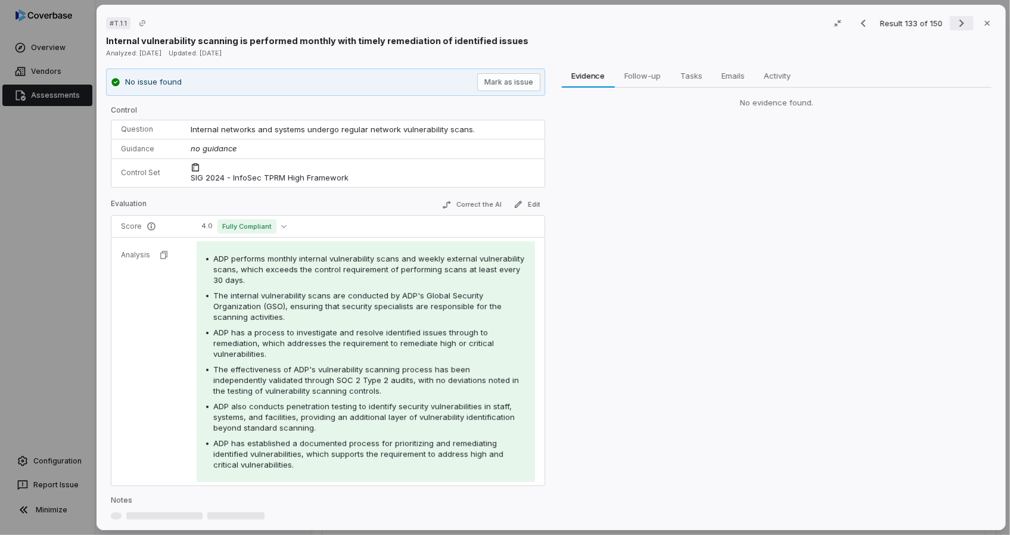
click at [959, 23] on icon "Next result" at bounding box center [961, 23] width 14 height 14
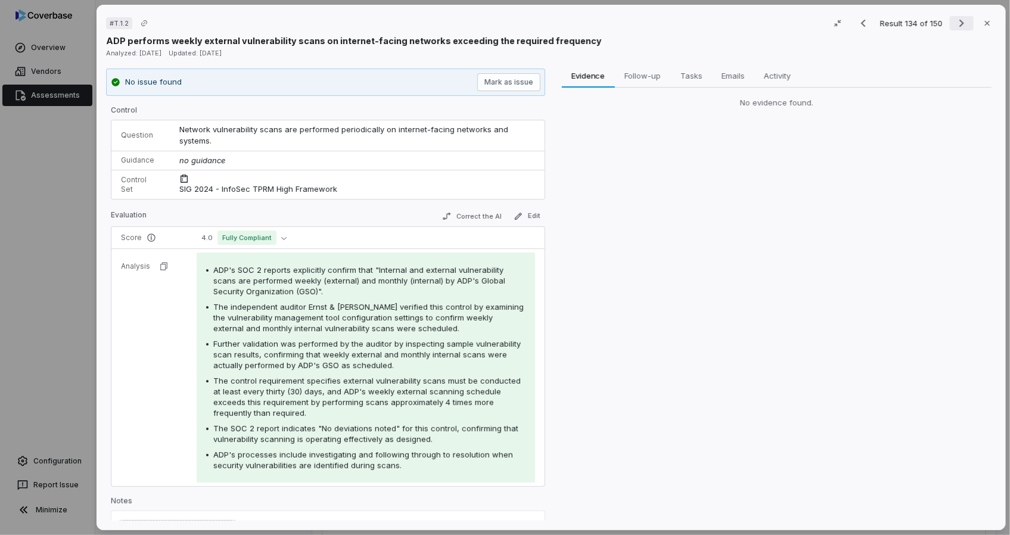
click at [959, 23] on icon "Next result" at bounding box center [961, 23] width 14 height 14
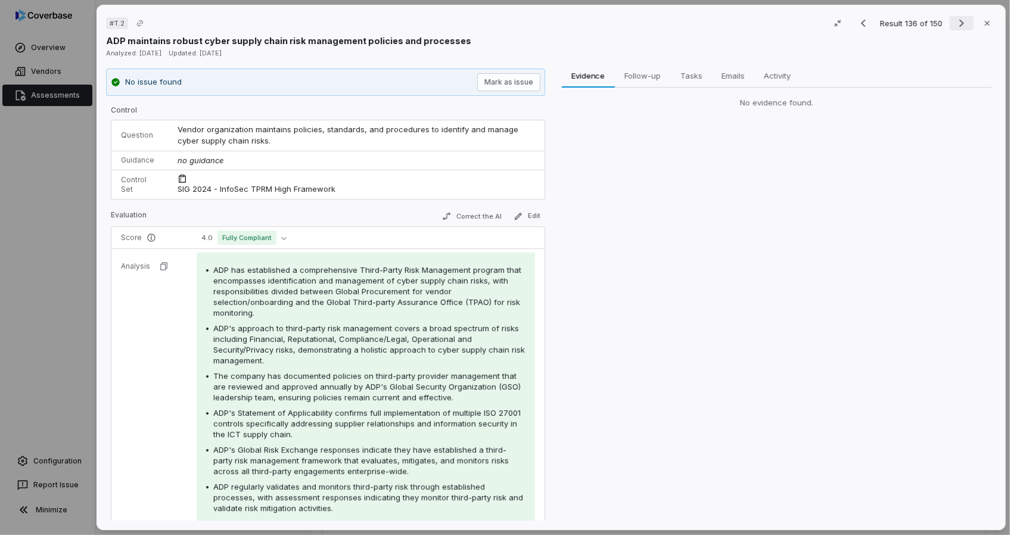
click at [959, 23] on icon "Next result" at bounding box center [961, 23] width 14 height 14
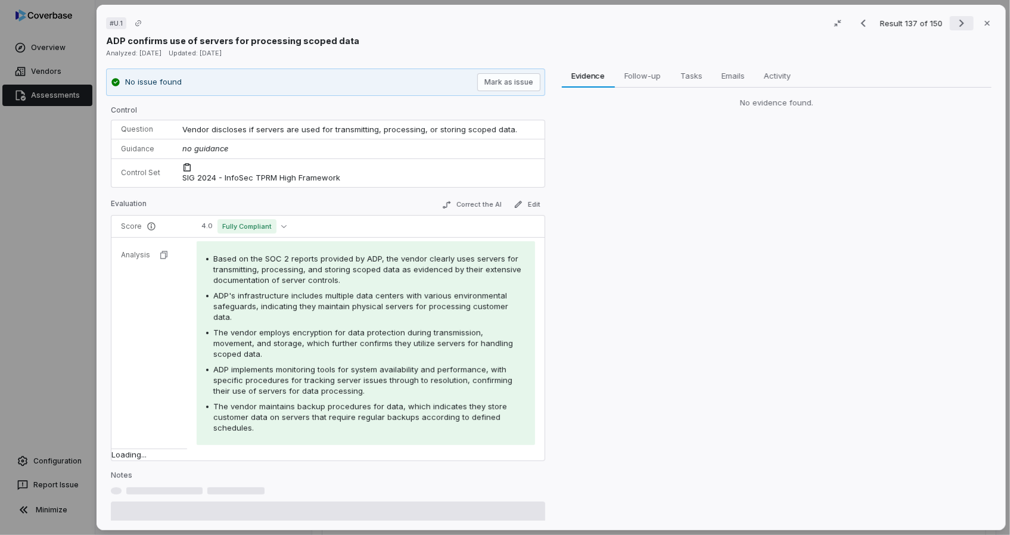
click at [959, 23] on icon "Next result" at bounding box center [961, 23] width 14 height 14
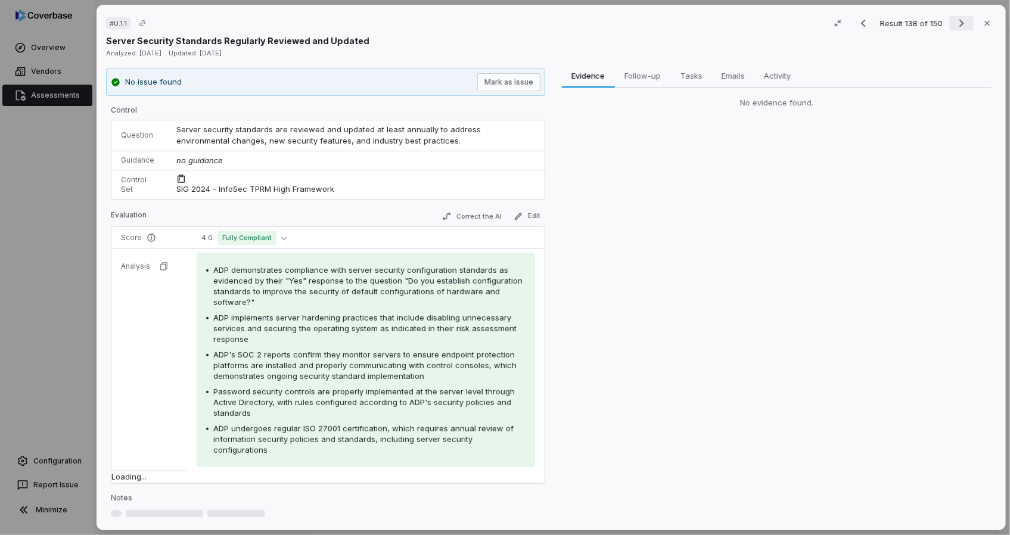
click at [959, 23] on icon "Next result" at bounding box center [961, 23] width 14 height 14
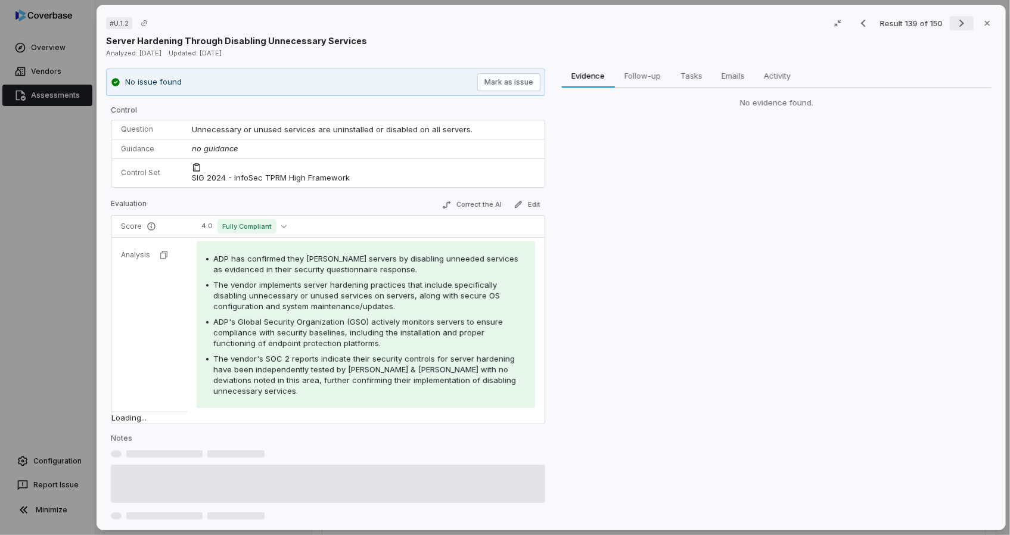
click at [959, 23] on icon "Next result" at bounding box center [961, 23] width 14 height 14
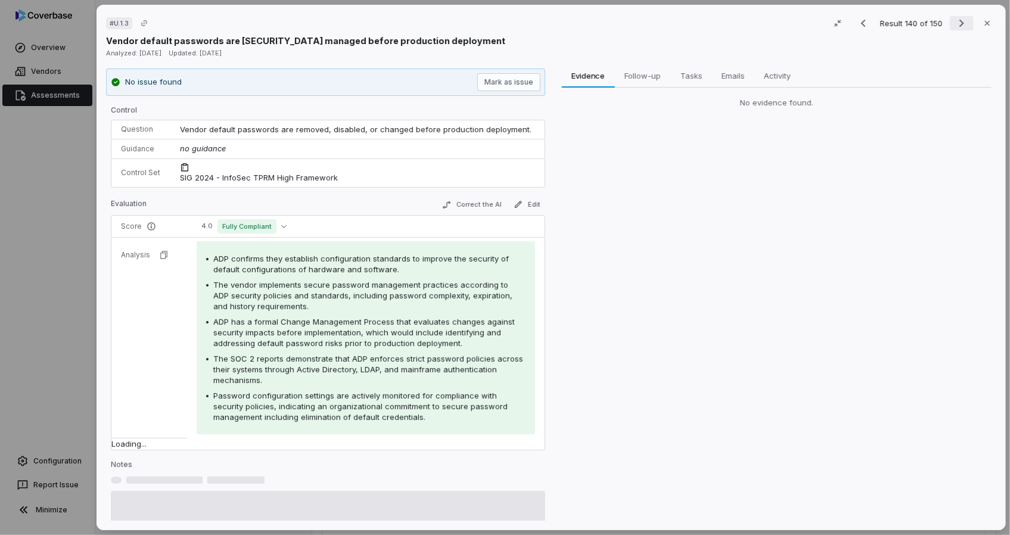
click at [959, 23] on icon "Next result" at bounding box center [961, 23] width 14 height 14
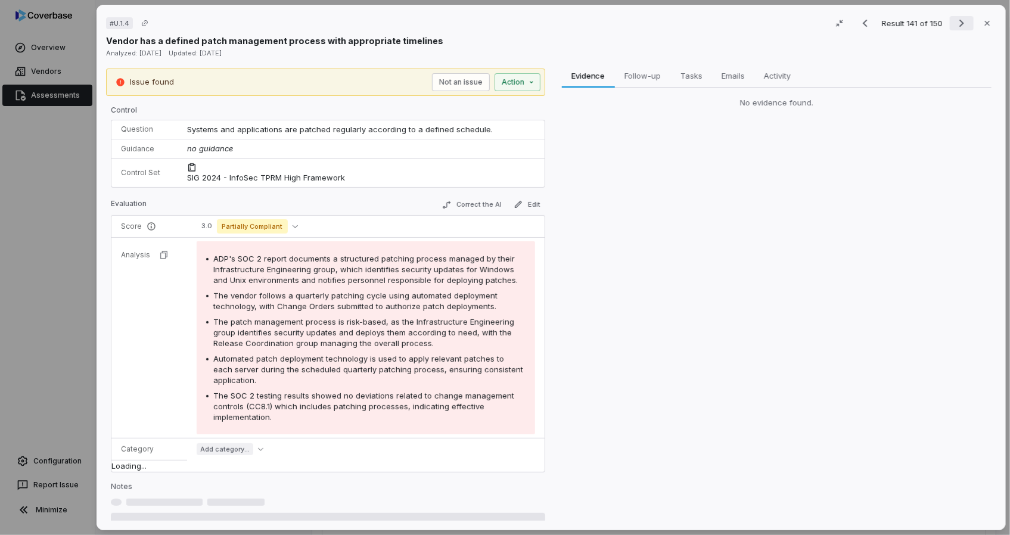
click at [959, 23] on icon "Next result" at bounding box center [961, 23] width 14 height 14
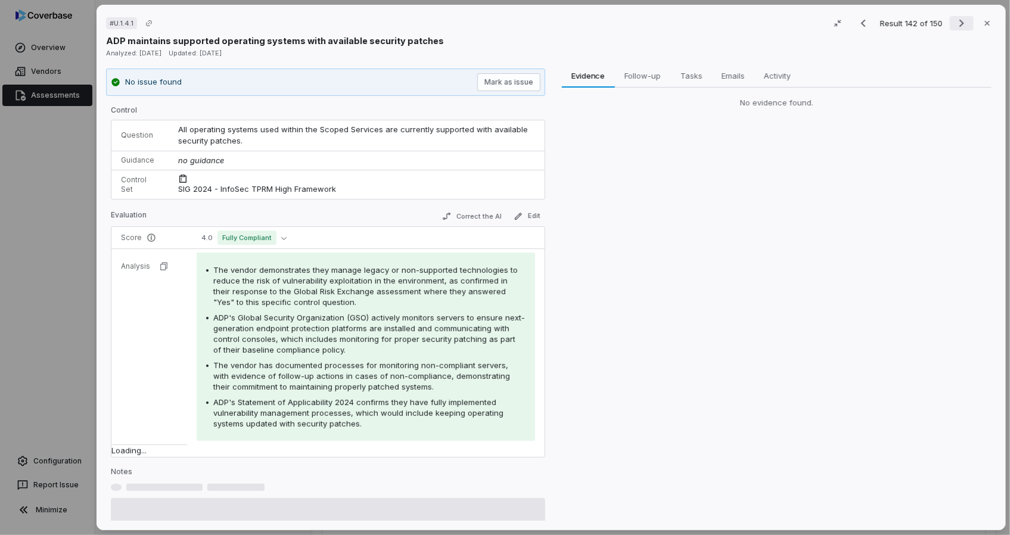
click at [959, 23] on icon "Next result" at bounding box center [961, 23] width 14 height 14
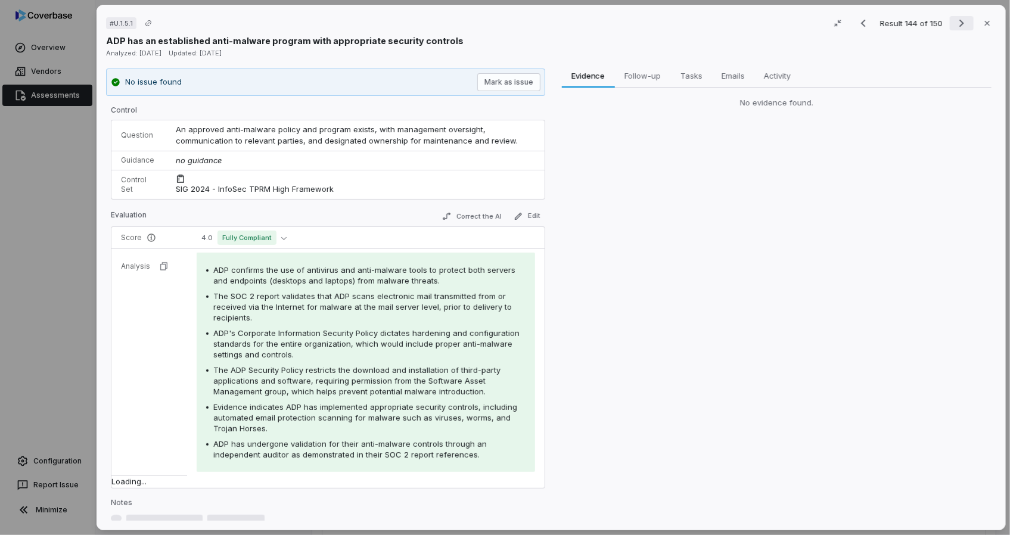
click at [959, 23] on icon "Next result" at bounding box center [961, 23] width 14 height 14
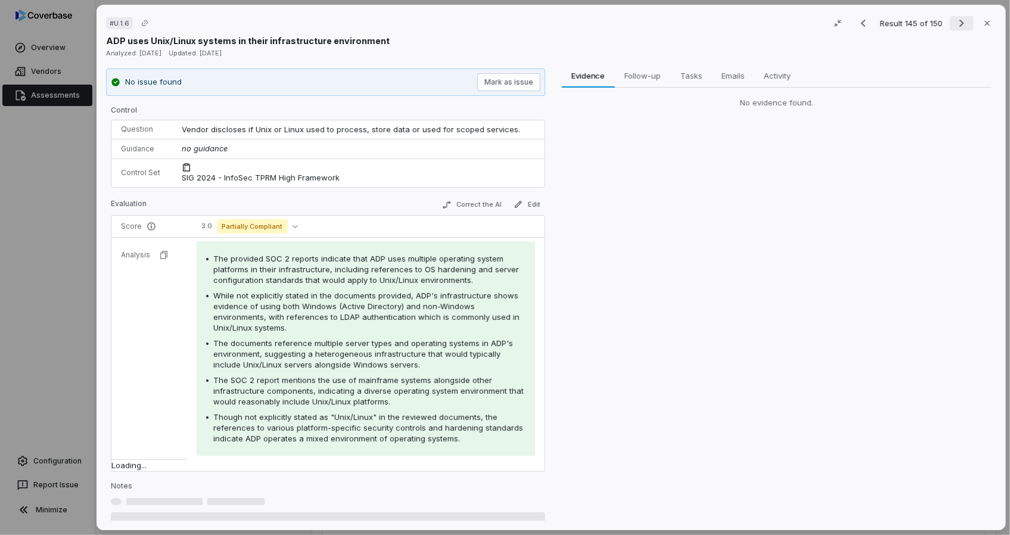
click at [959, 23] on icon "Next result" at bounding box center [961, 23] width 14 height 14
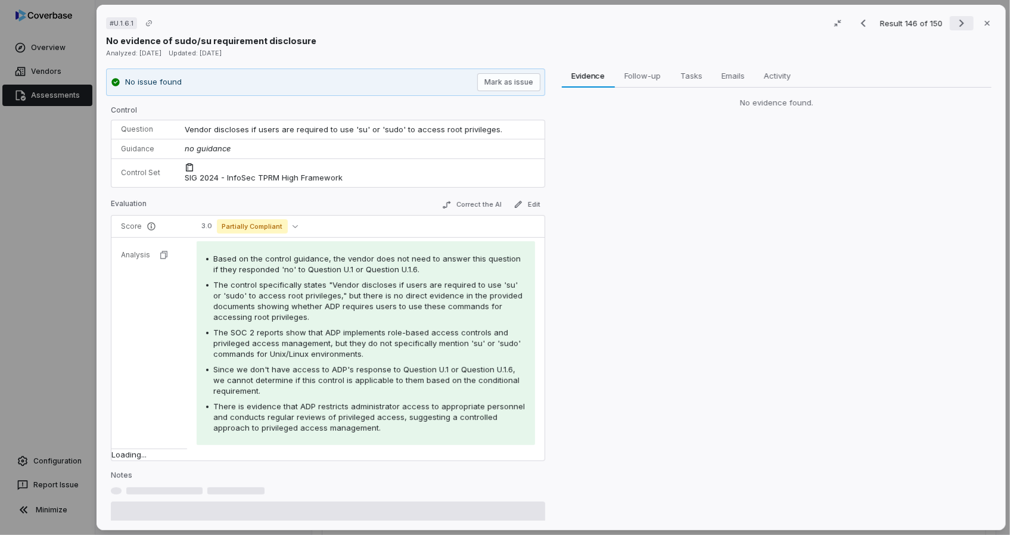
click at [959, 23] on icon "Next result" at bounding box center [961, 23] width 14 height 14
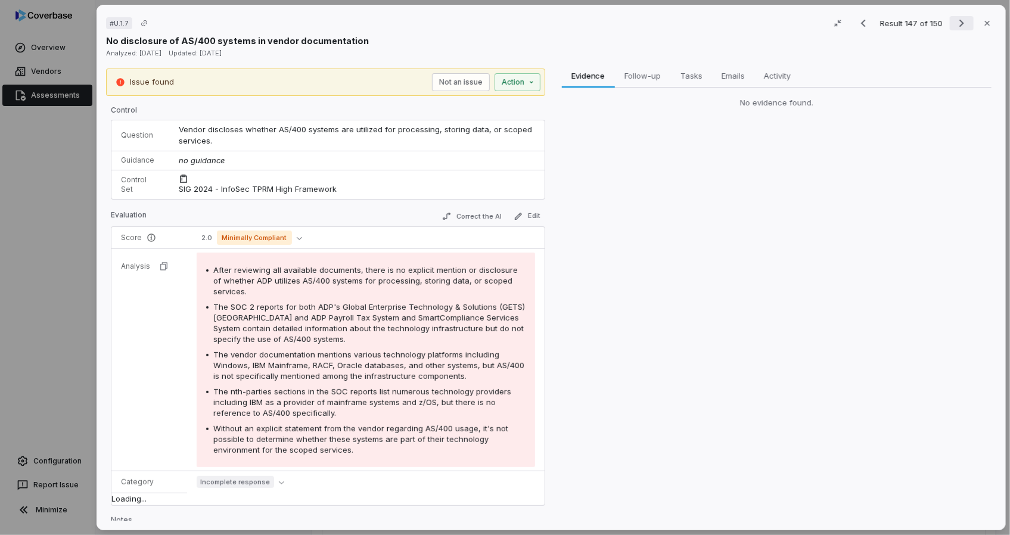
click at [959, 23] on icon "Next result" at bounding box center [961, 23] width 14 height 14
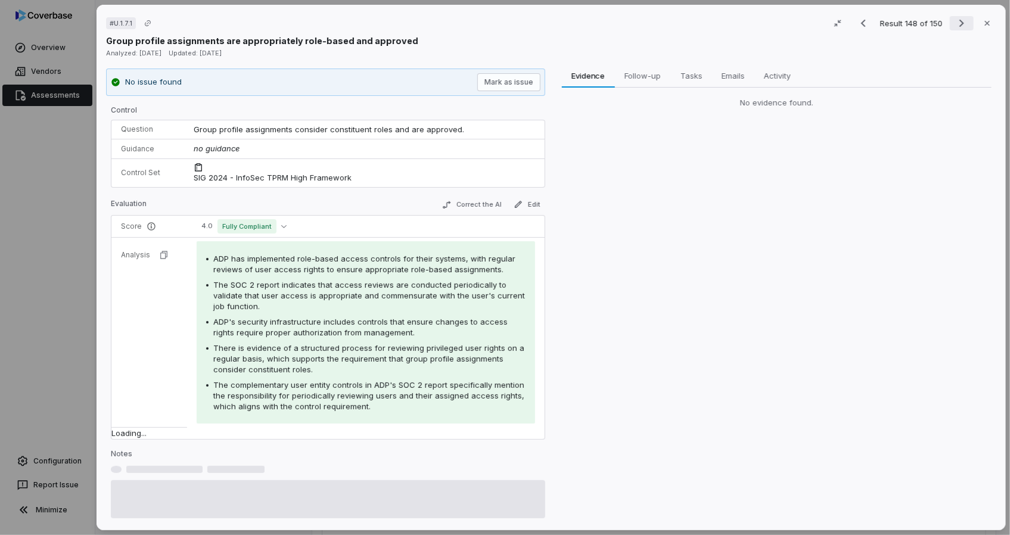
click at [959, 23] on icon "Next result" at bounding box center [961, 23] width 14 height 14
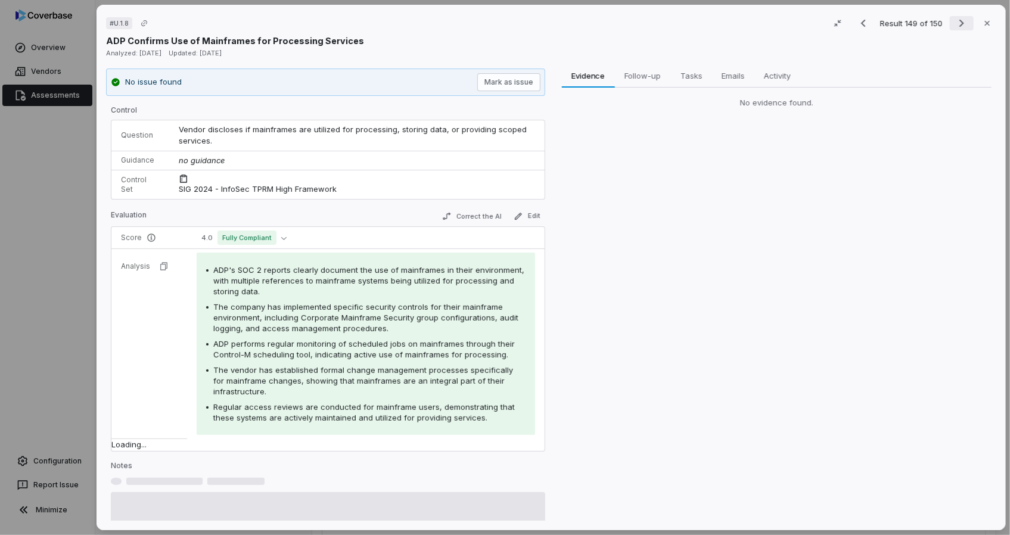
click at [959, 23] on icon "Next result" at bounding box center [961, 23] width 14 height 14
click at [959, 23] on div "Result 149 of 150 Close" at bounding box center [923, 23] width 145 height 18
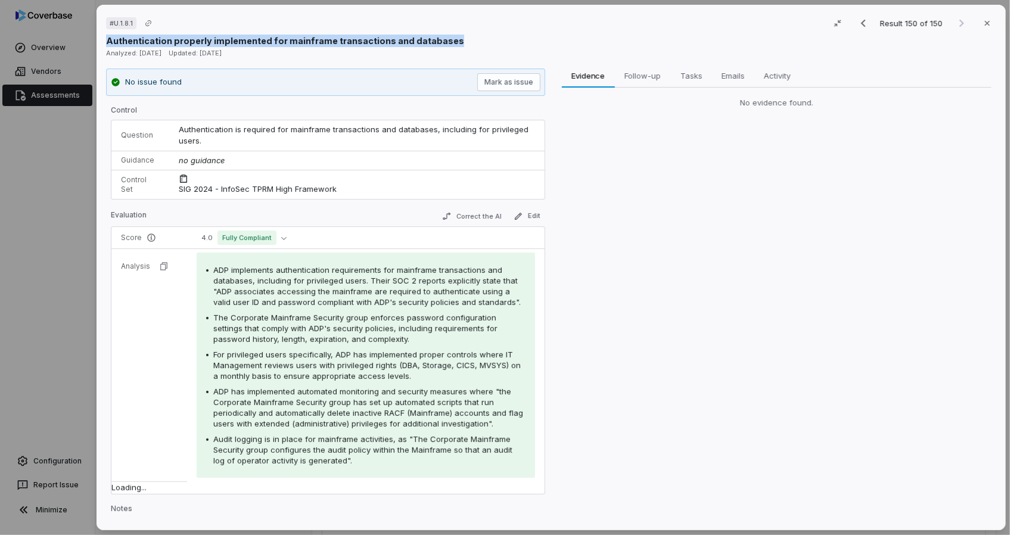
click at [959, 23] on div "Result 150 of 150 Close" at bounding box center [923, 23] width 145 height 18
drag, startPoint x: 959, startPoint y: 23, endPoint x: 951, endPoint y: 27, distance: 8.5
click at [951, 27] on div "Result 150 of 150 Close" at bounding box center [923, 23] width 145 height 18
click at [982, 22] on icon "button" at bounding box center [987, 23] width 10 height 10
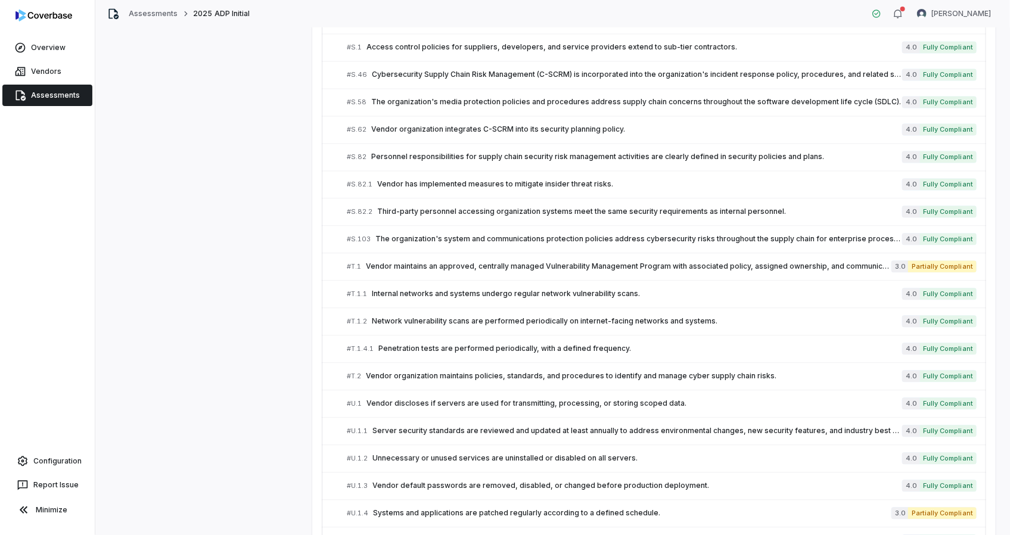
scroll to position [3282, 0]
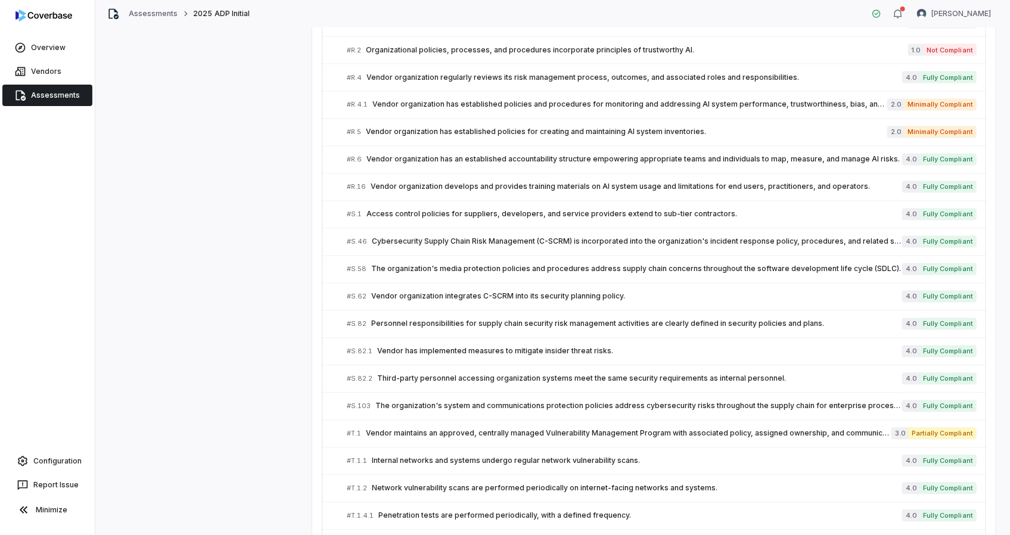
click at [220, 14] on span "2025 ADP Initial" at bounding box center [221, 14] width 57 height 10
click at [154, 13] on link "Assessments" at bounding box center [153, 14] width 49 height 10
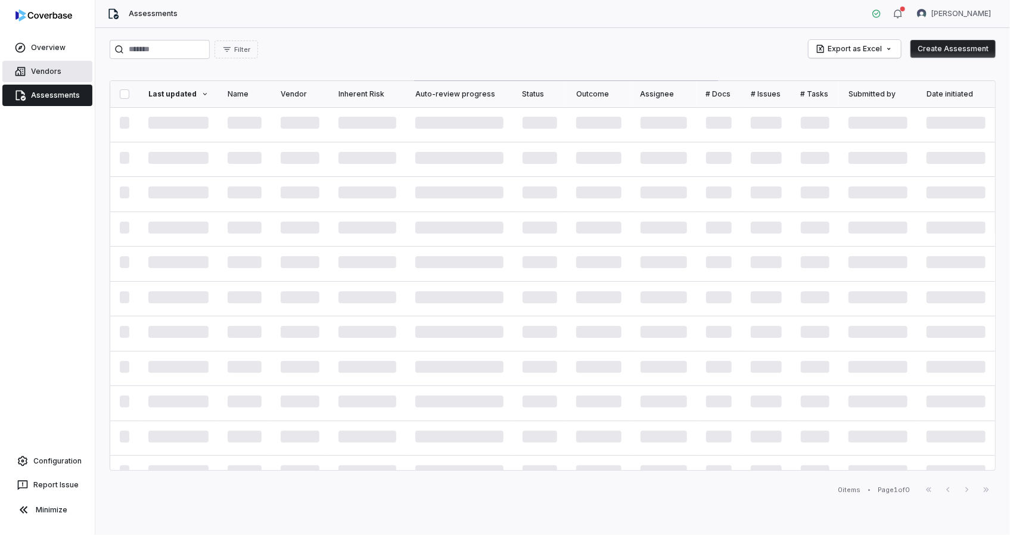
click at [48, 76] on link "Vendors" at bounding box center [47, 71] width 90 height 21
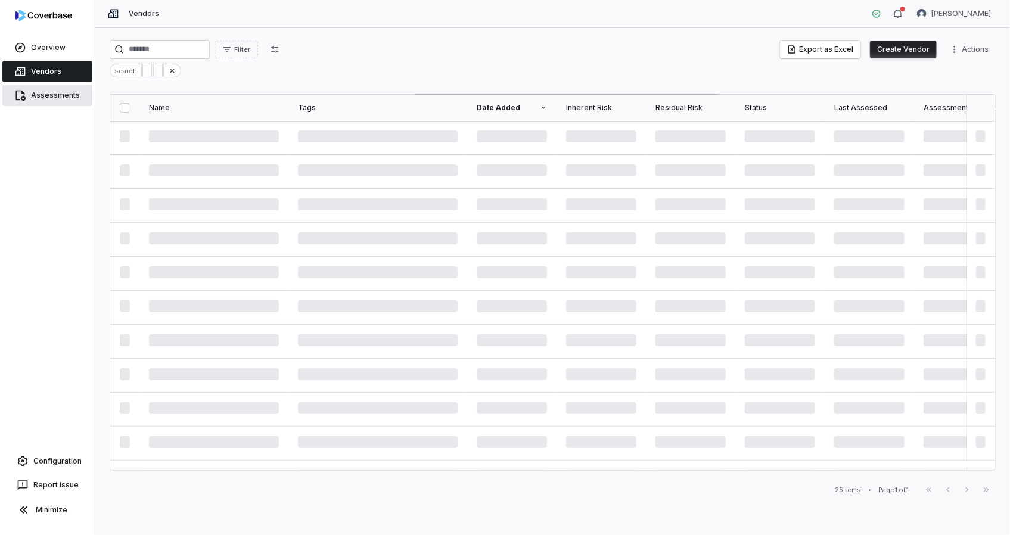
click at [52, 89] on link "Assessments" at bounding box center [47, 95] width 90 height 21
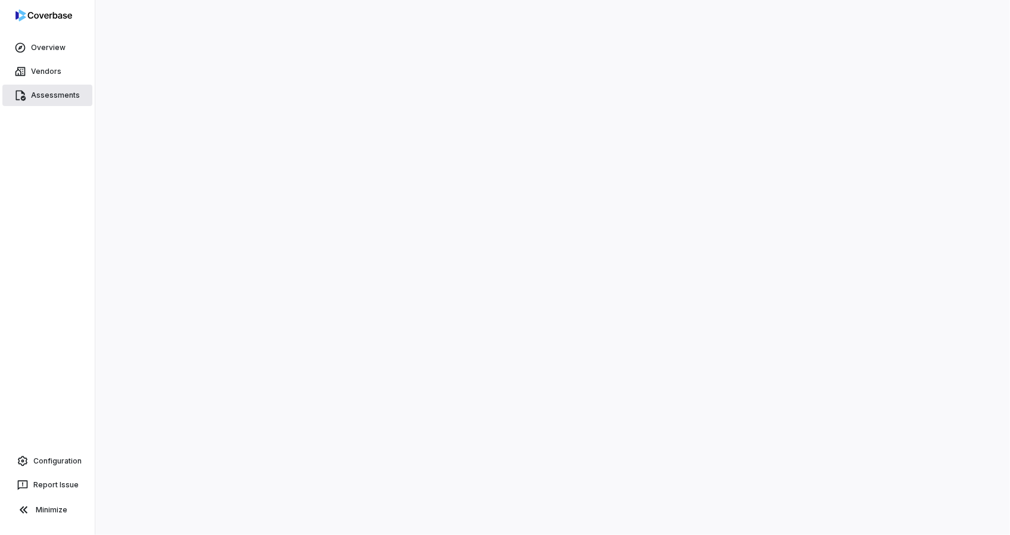
click at [43, 96] on link "Assessments" at bounding box center [47, 95] width 90 height 21
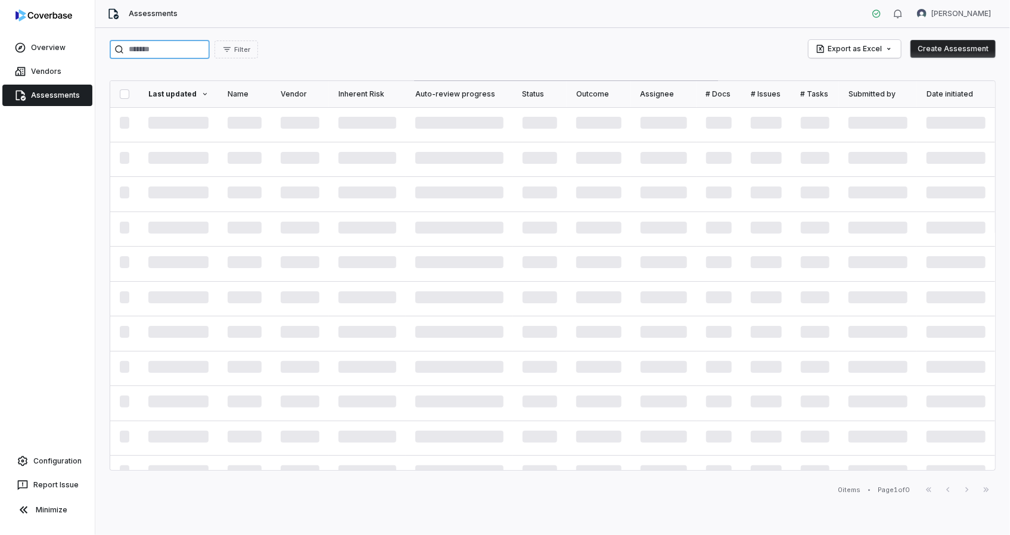
click at [138, 49] on input "search" at bounding box center [160, 49] width 100 height 19
type input "***"
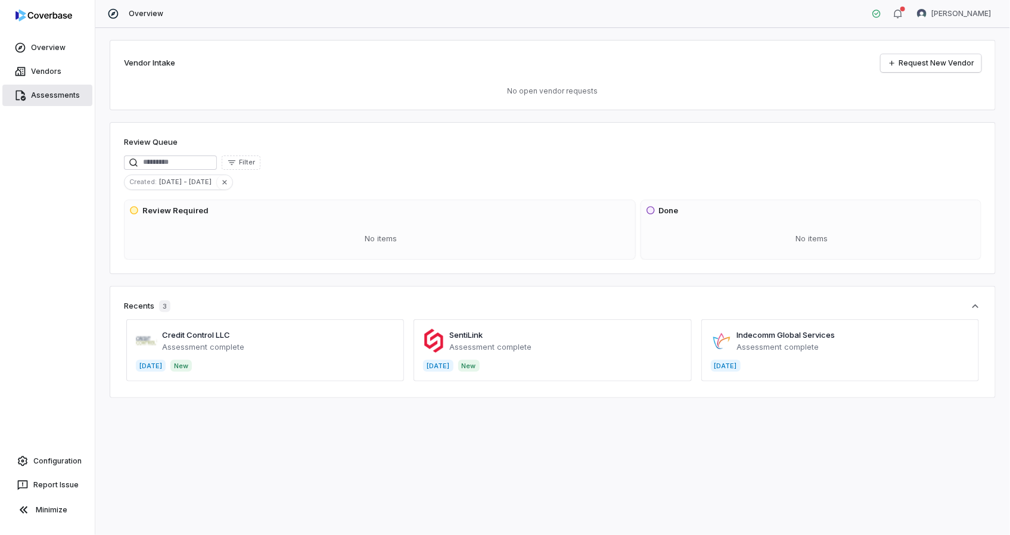
click at [60, 88] on link "Assessments" at bounding box center [47, 95] width 90 height 21
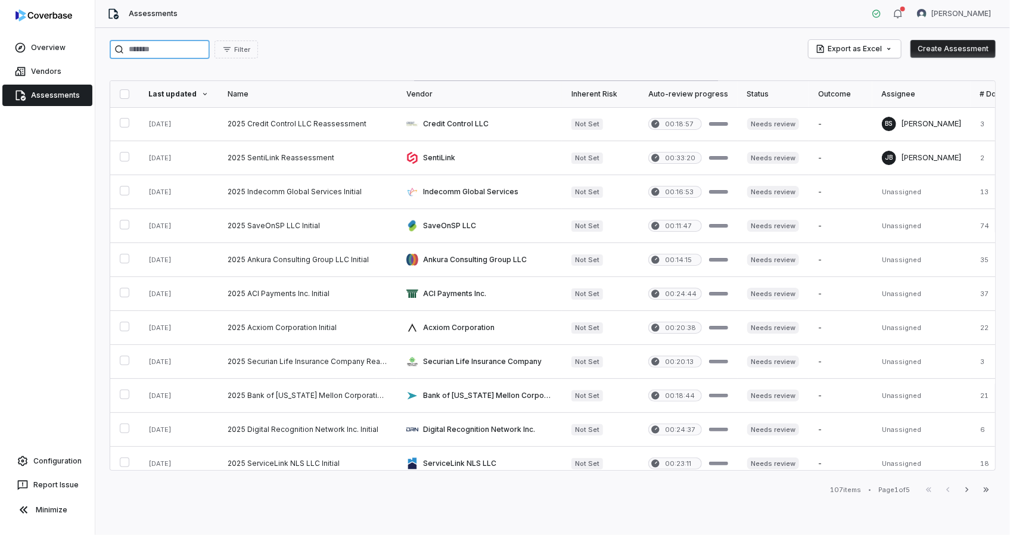
click at [169, 51] on input "search" at bounding box center [160, 49] width 100 height 19
type input "***"
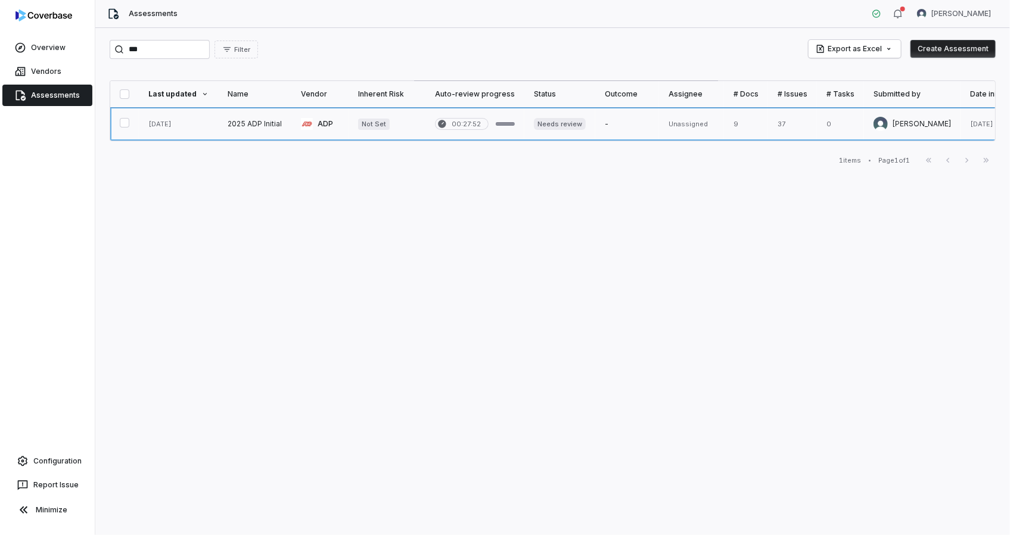
click at [275, 124] on link at bounding box center [254, 123] width 73 height 33
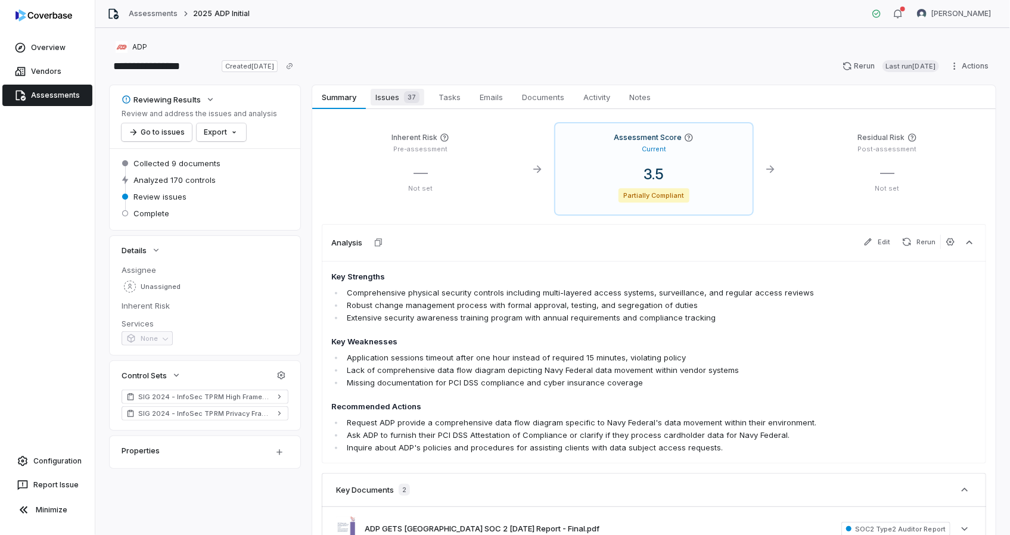
click at [396, 100] on span "Issues 37" at bounding box center [398, 97] width 54 height 17
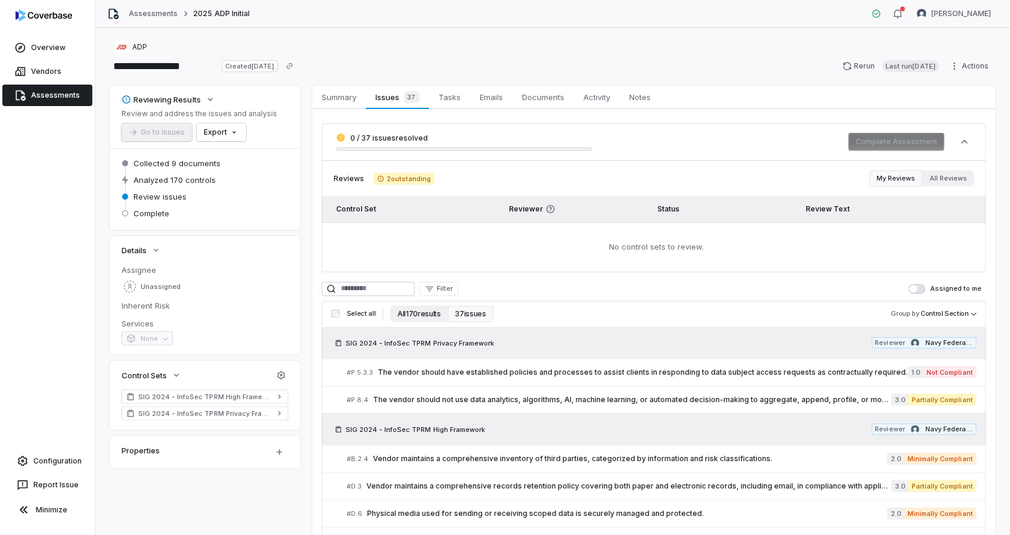
click at [421, 314] on button "All 170 results" at bounding box center [418, 314] width 57 height 17
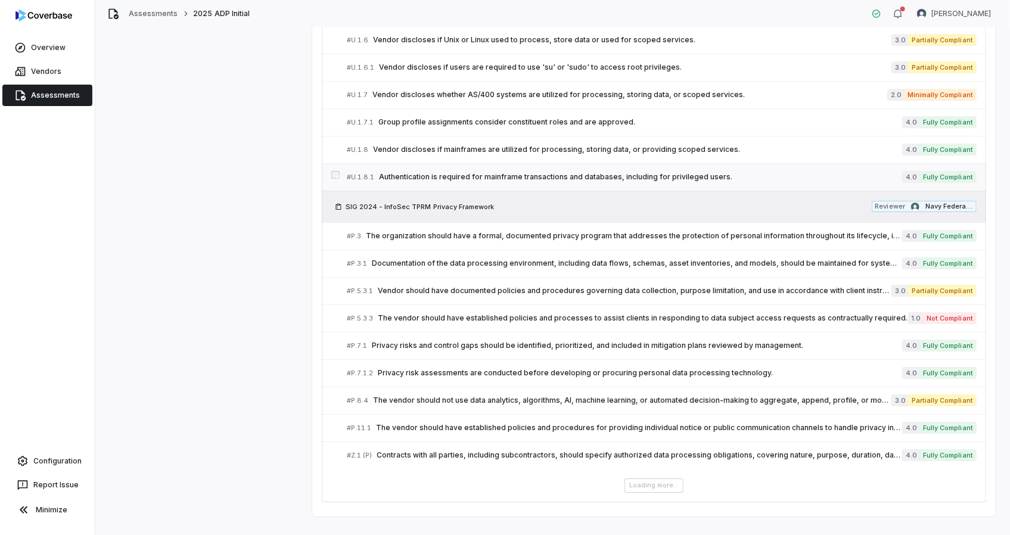
scroll to position [4040, 0]
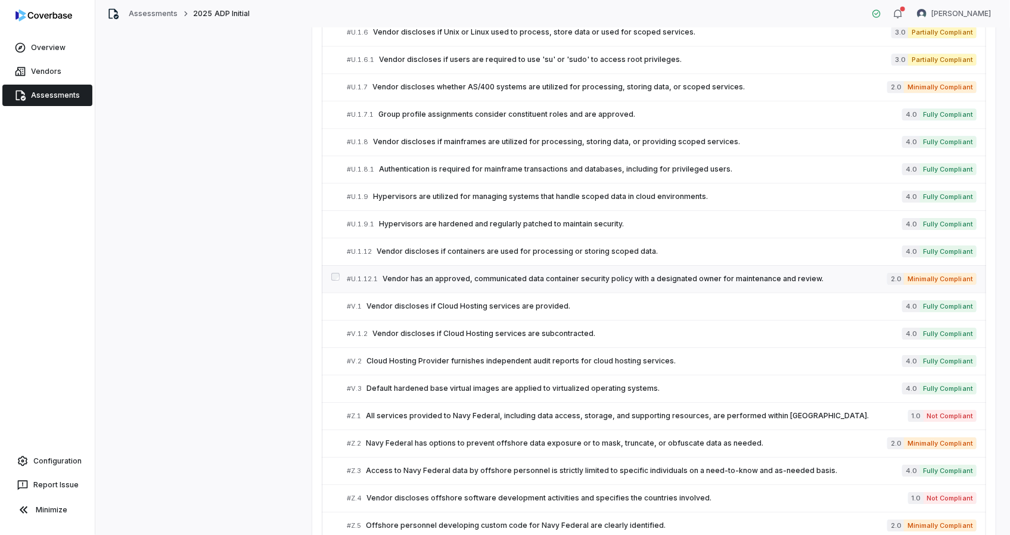
click at [440, 274] on span "Vendor has an approved, communicated data container security policy with a desi…" at bounding box center [635, 279] width 505 height 10
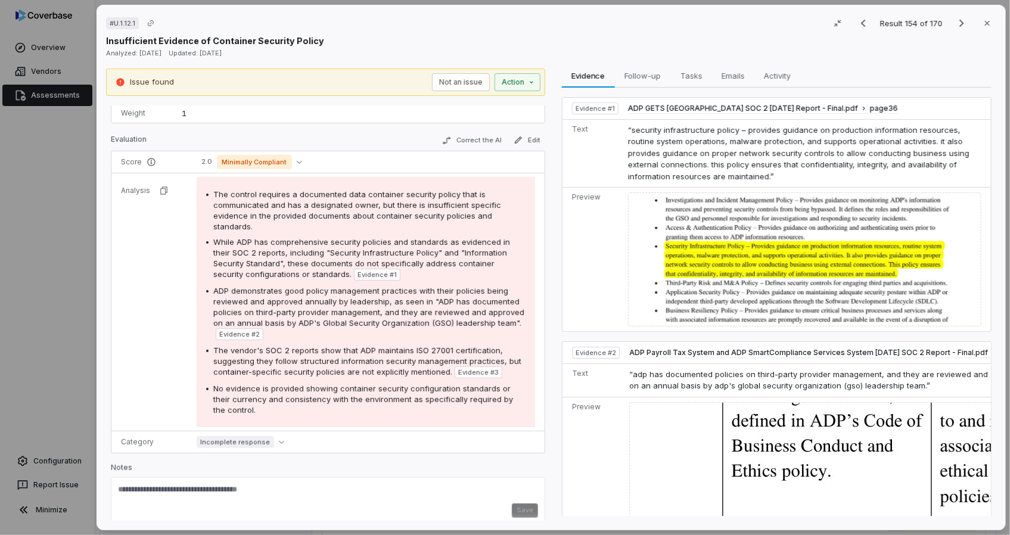
scroll to position [140, 0]
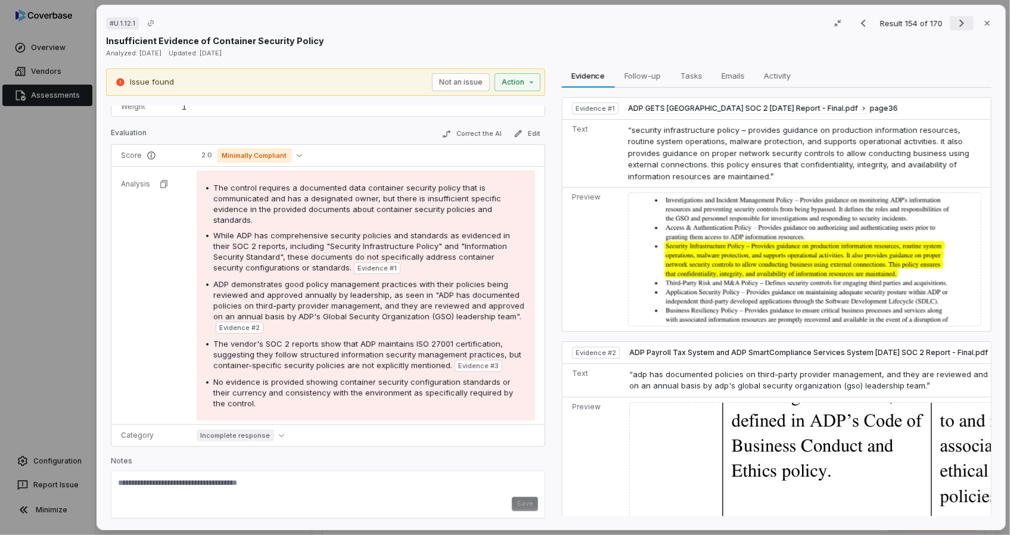
click at [954, 26] on icon "Next result" at bounding box center [961, 23] width 14 height 14
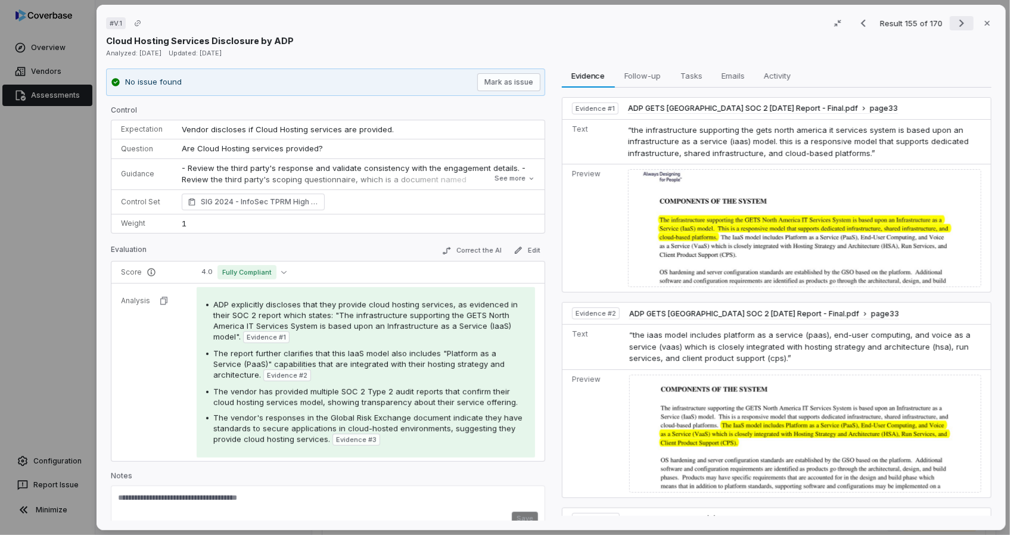
click at [954, 26] on icon "Next result" at bounding box center [961, 23] width 14 height 14
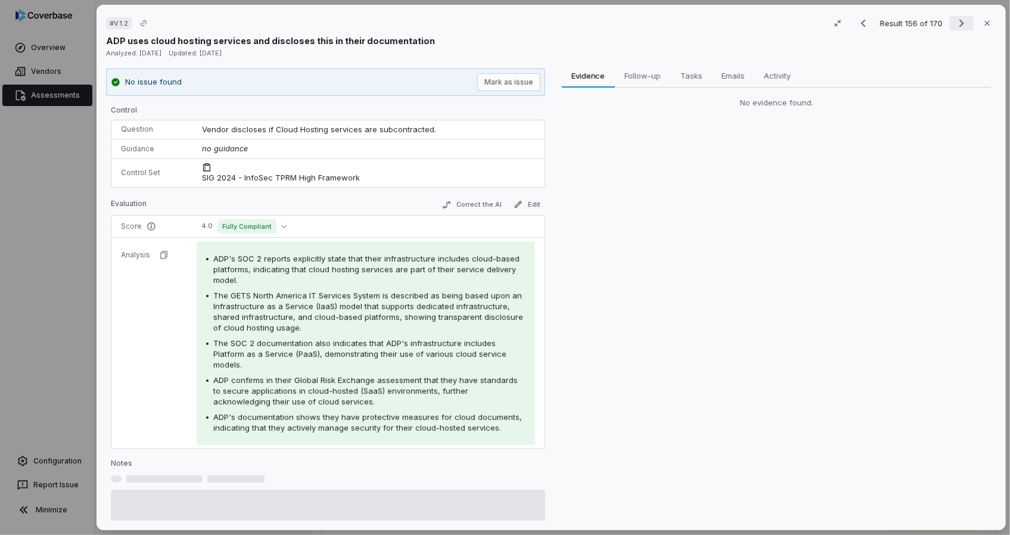
click at [954, 26] on icon "Next result" at bounding box center [961, 23] width 14 height 14
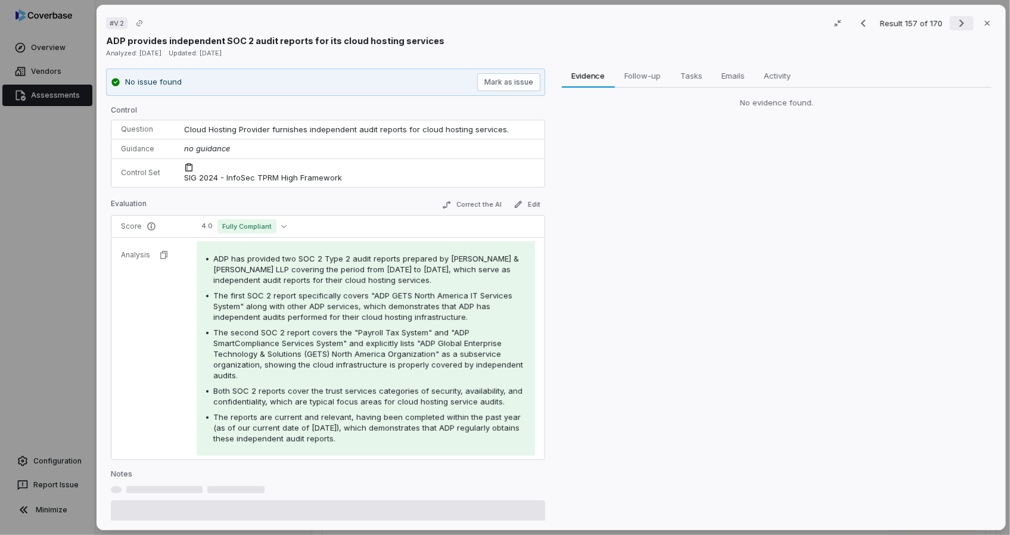
click at [954, 26] on icon "Next result" at bounding box center [961, 23] width 14 height 14
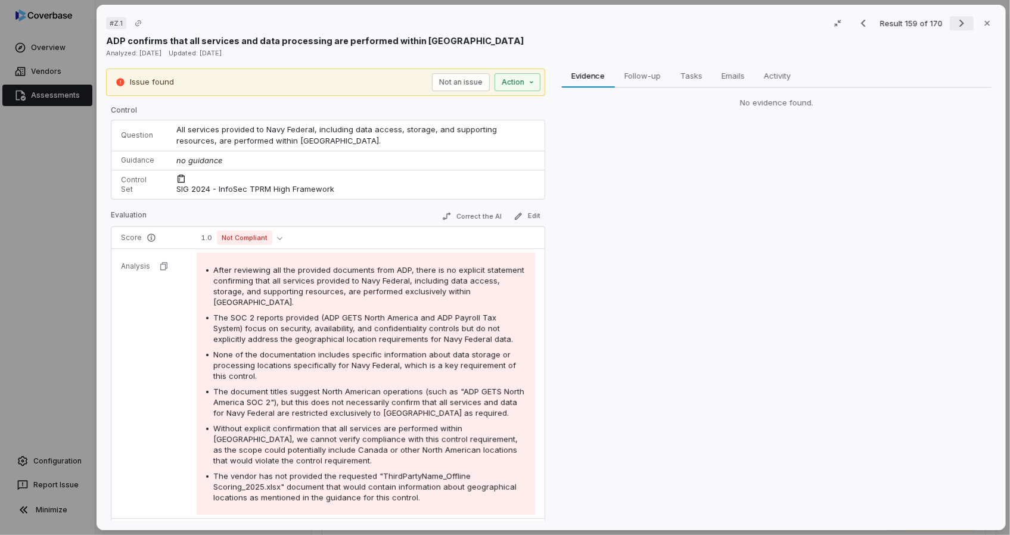
click at [954, 26] on icon "Next result" at bounding box center [961, 23] width 14 height 14
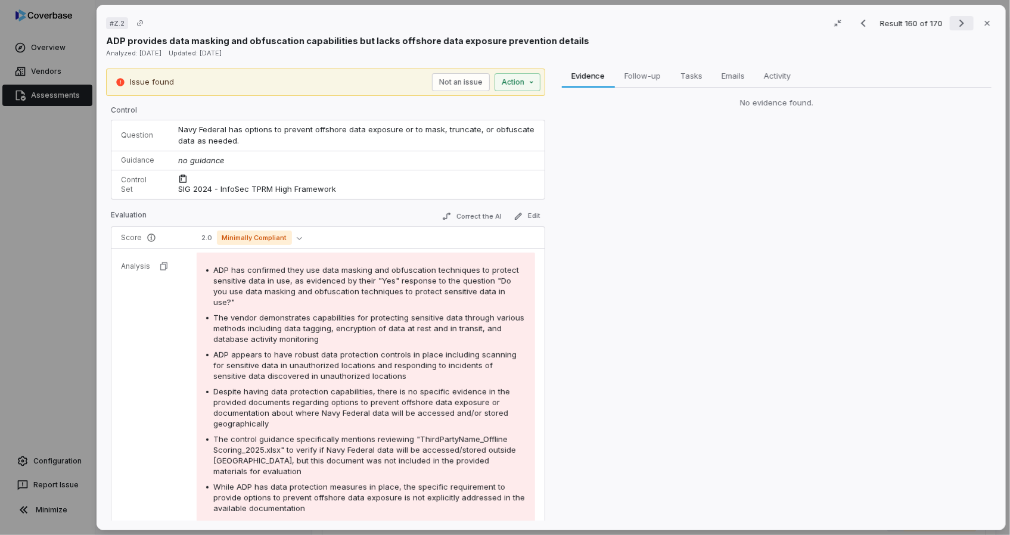
click at [954, 26] on icon "Next result" at bounding box center [961, 23] width 14 height 14
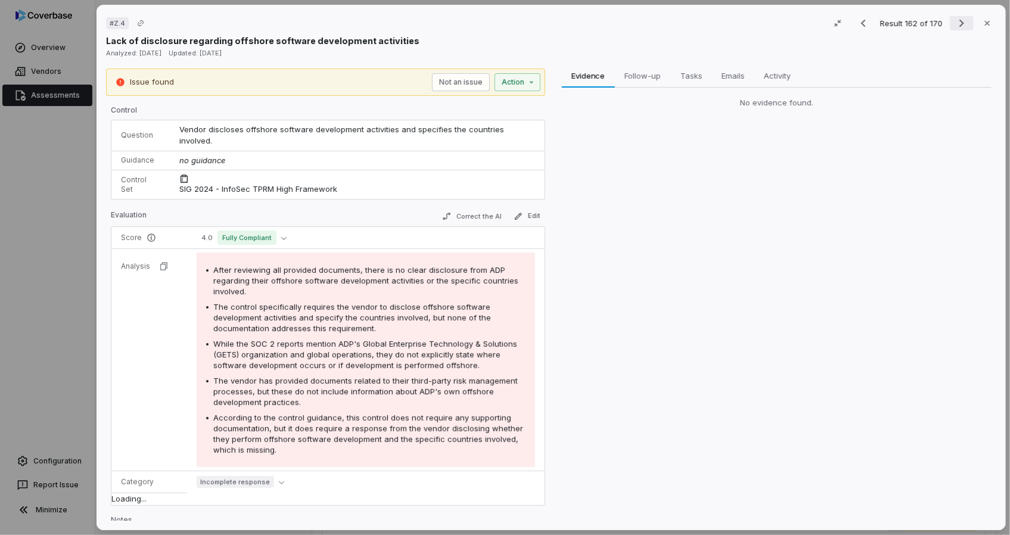
click at [954, 26] on icon "Next result" at bounding box center [961, 23] width 14 height 14
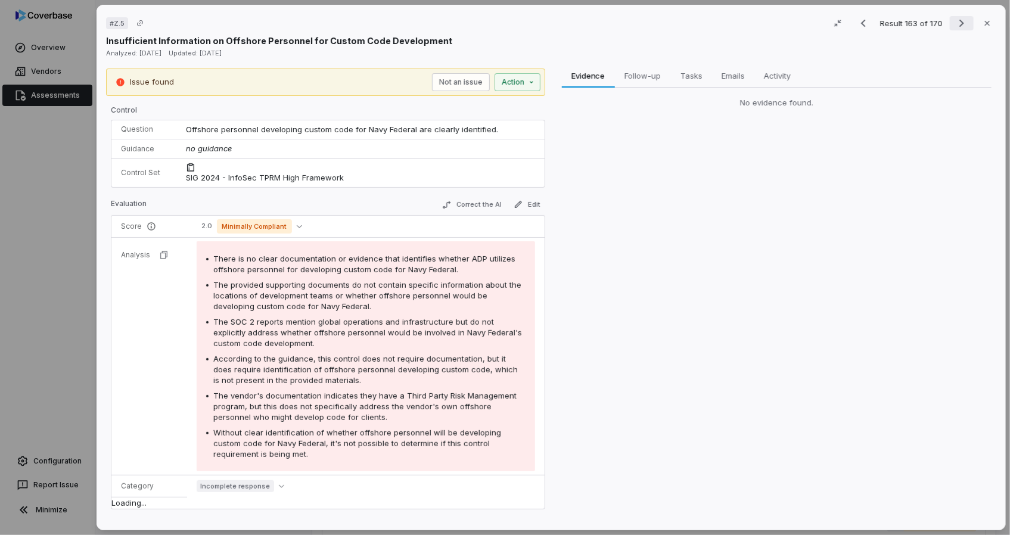
click at [954, 26] on icon "Next result" at bounding box center [961, 23] width 14 height 14
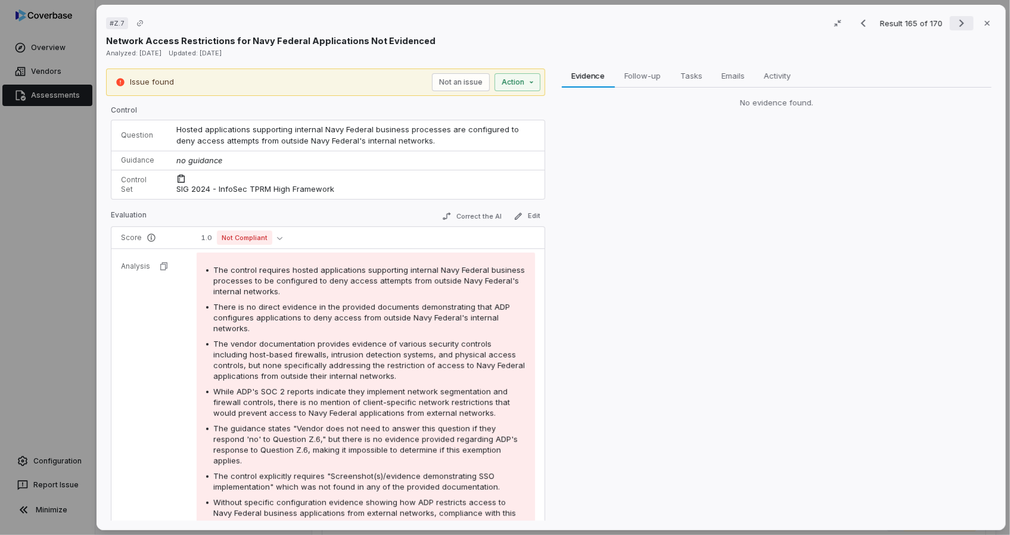
click at [954, 22] on icon "Next result" at bounding box center [961, 23] width 14 height 14
